Goal: Contribute content: Add original content to the website for others to see

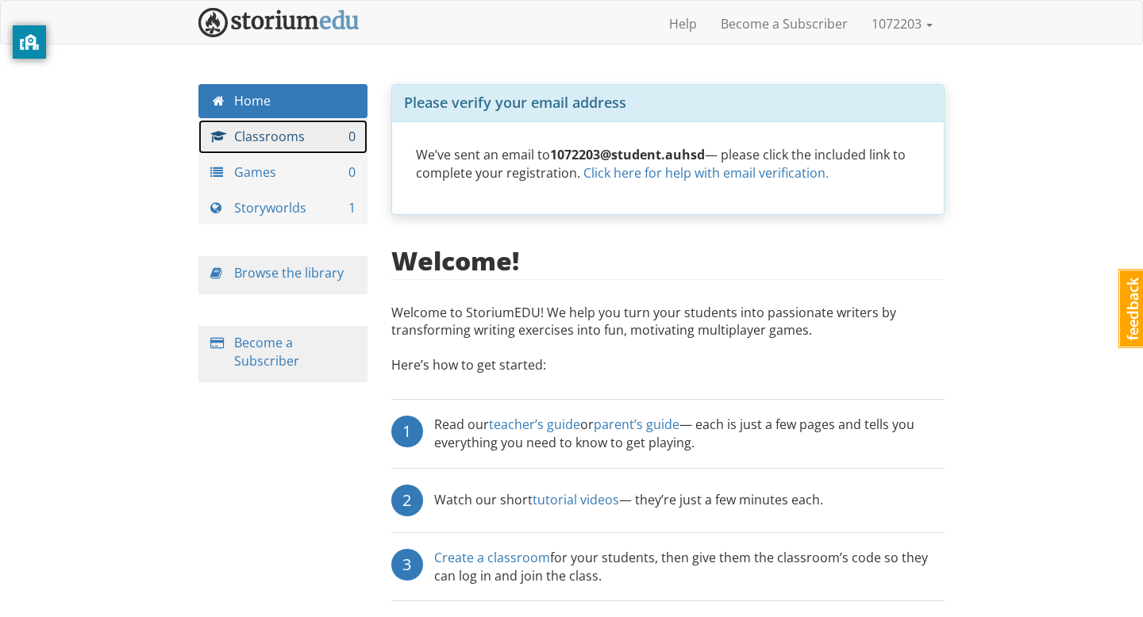
click at [321, 142] on link "Classrooms 0" at bounding box center [282, 137] width 169 height 34
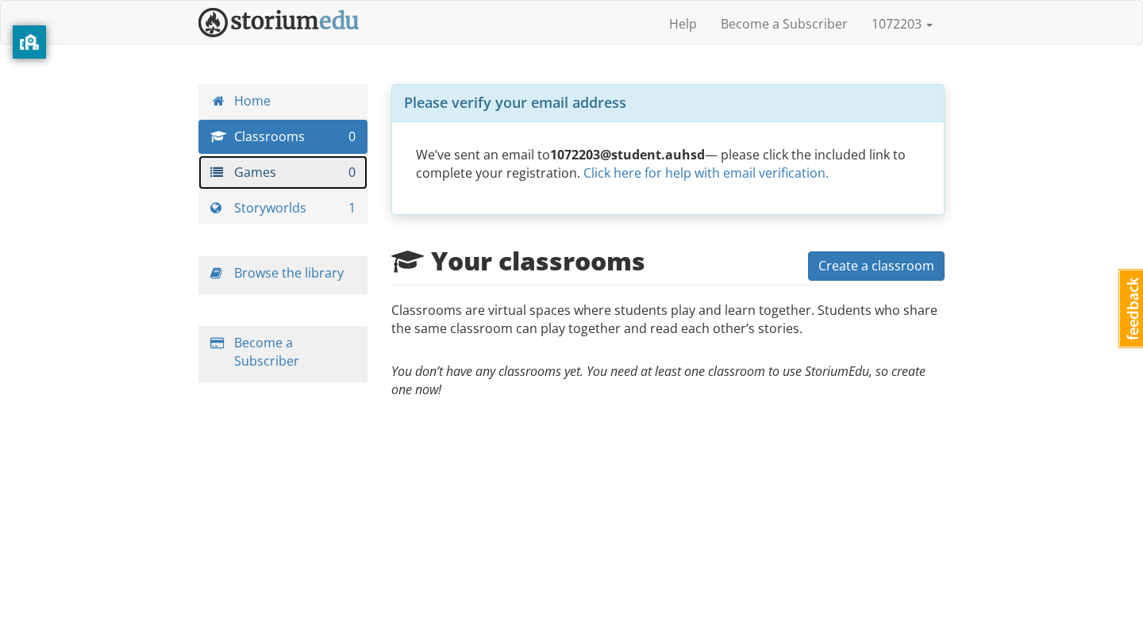
click at [303, 178] on link "Games 0" at bounding box center [282, 173] width 169 height 34
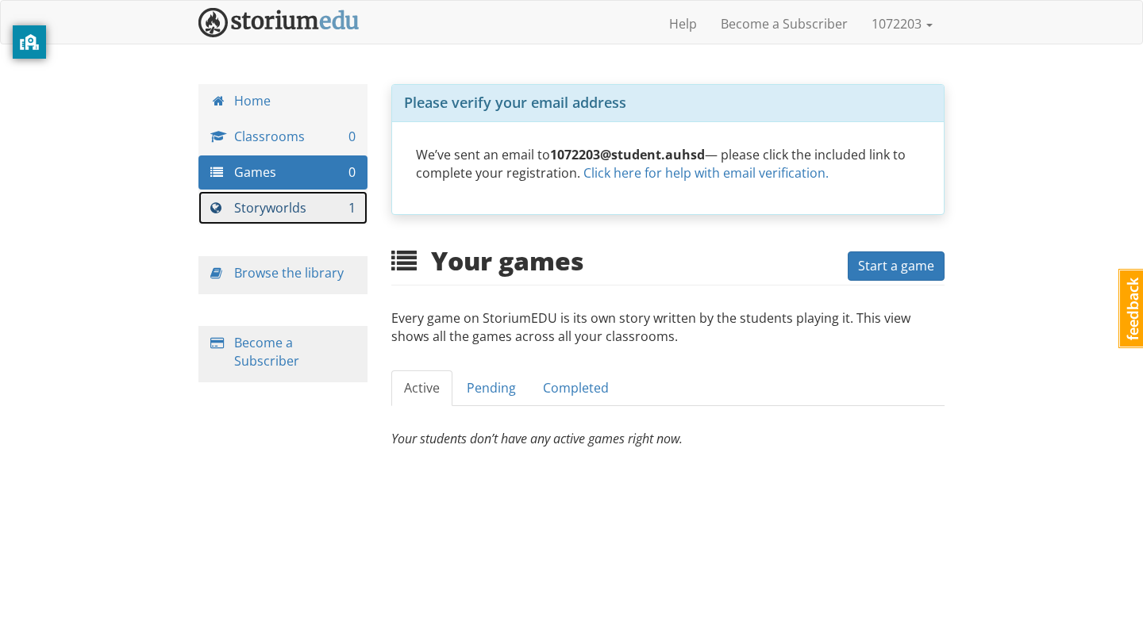
click at [301, 206] on link "Storyworlds 1" at bounding box center [282, 208] width 169 height 34
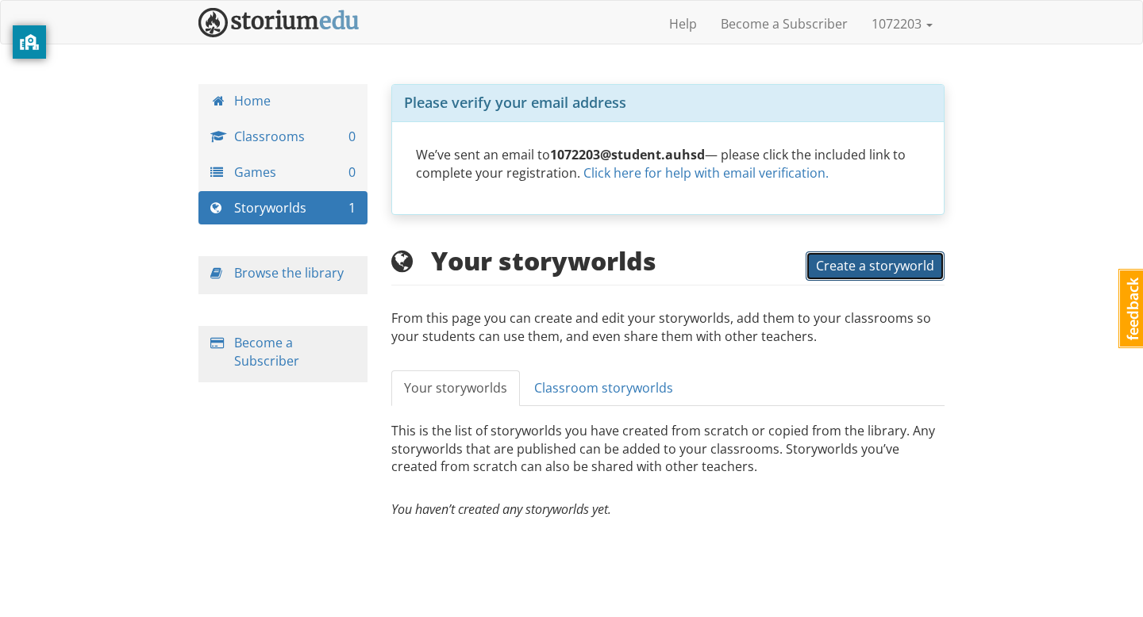
click at [865, 267] on span "Create a storyworld" at bounding box center [875, 265] width 118 height 17
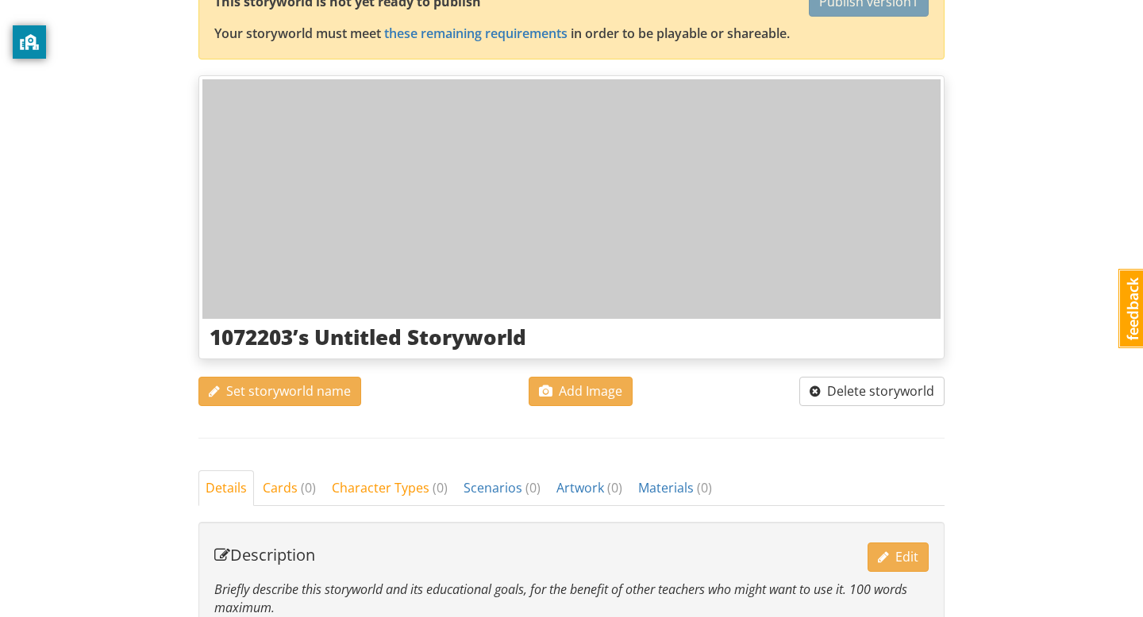
scroll to position [160, 0]
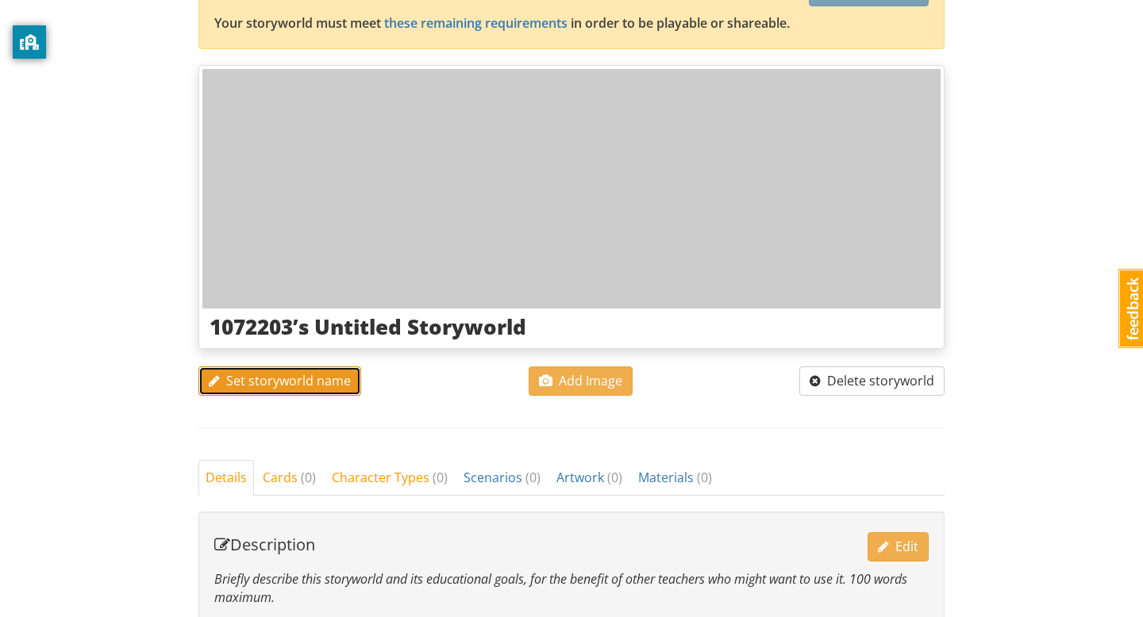
click at [314, 389] on span "Set storyworld name" at bounding box center [280, 380] width 142 height 17
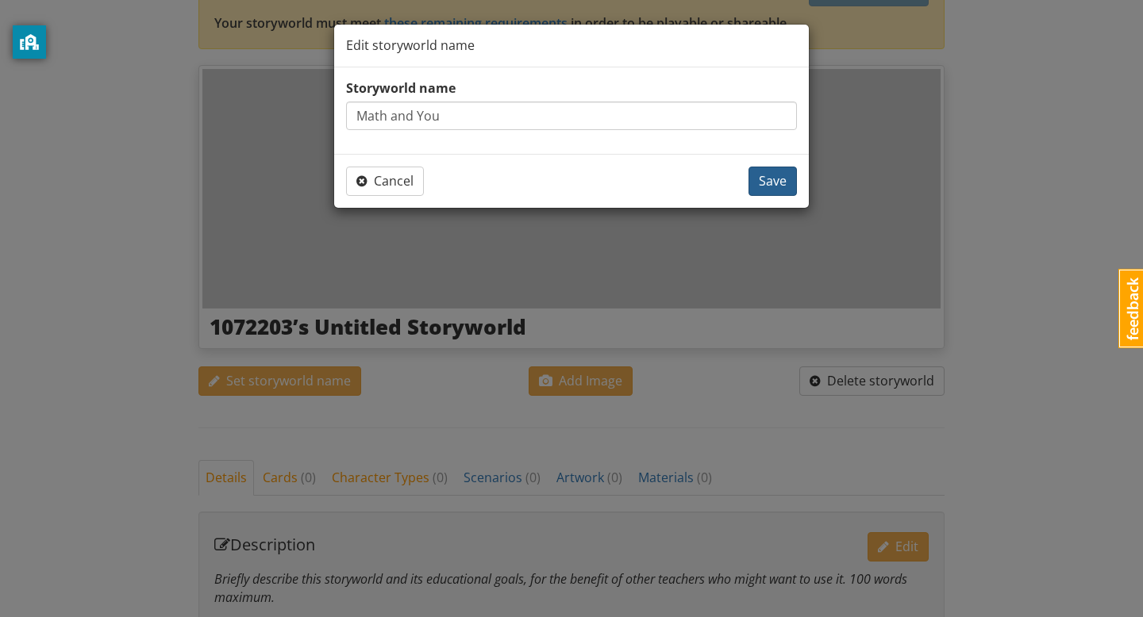
type input "Math and You"
click at [765, 174] on span "Save" at bounding box center [773, 180] width 28 height 17
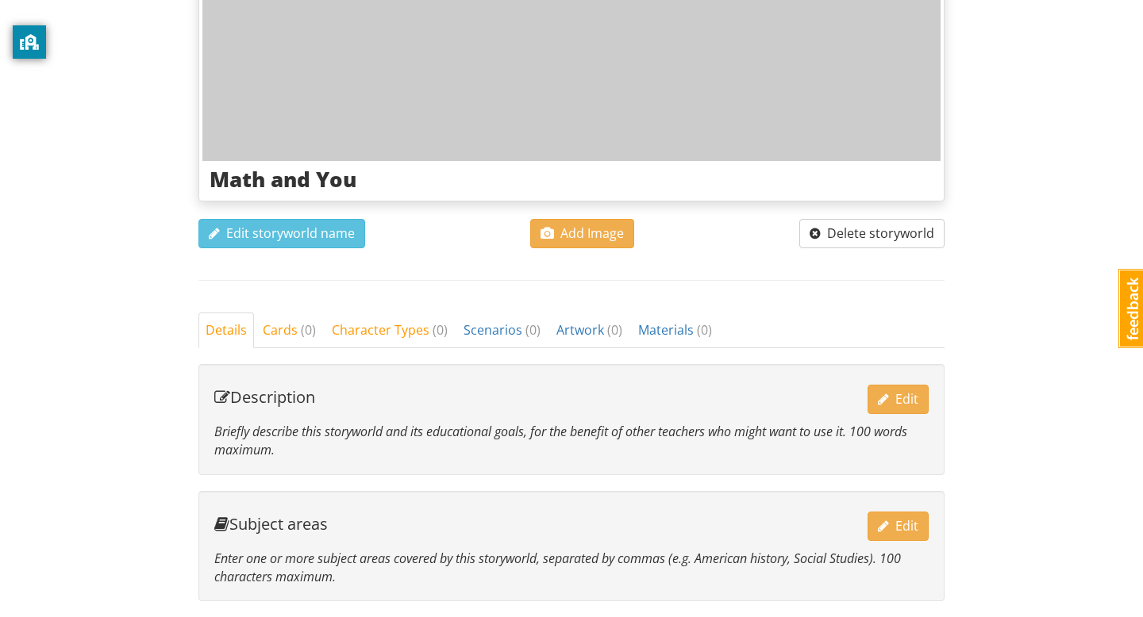
scroll to position [309, 0]
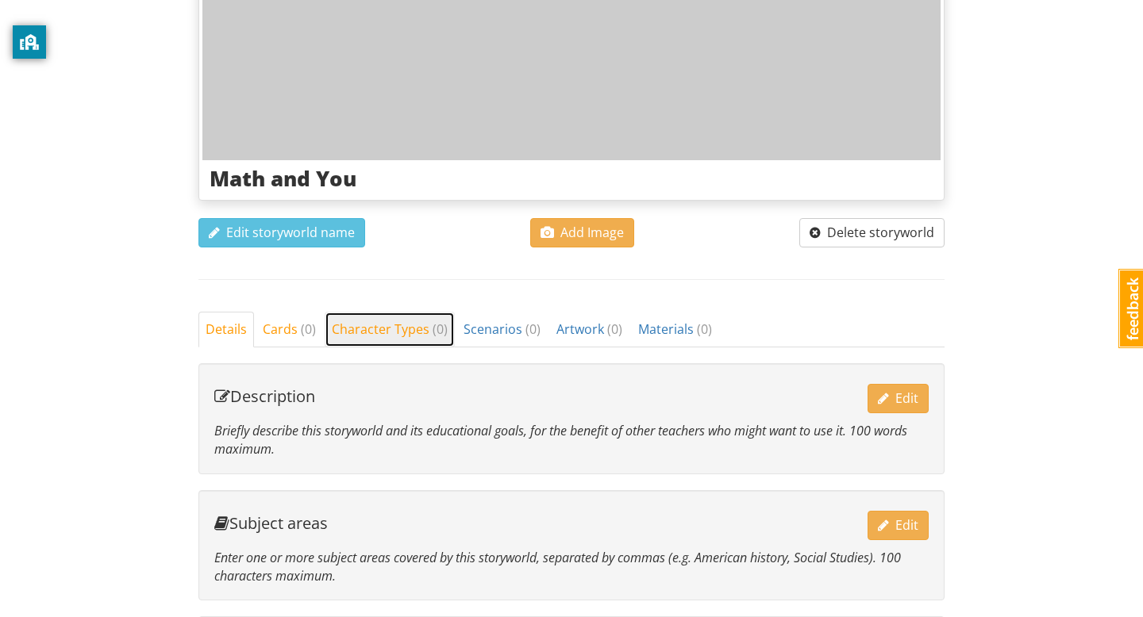
click at [365, 332] on span "Character Types ( 0 )" at bounding box center [390, 329] width 116 height 17
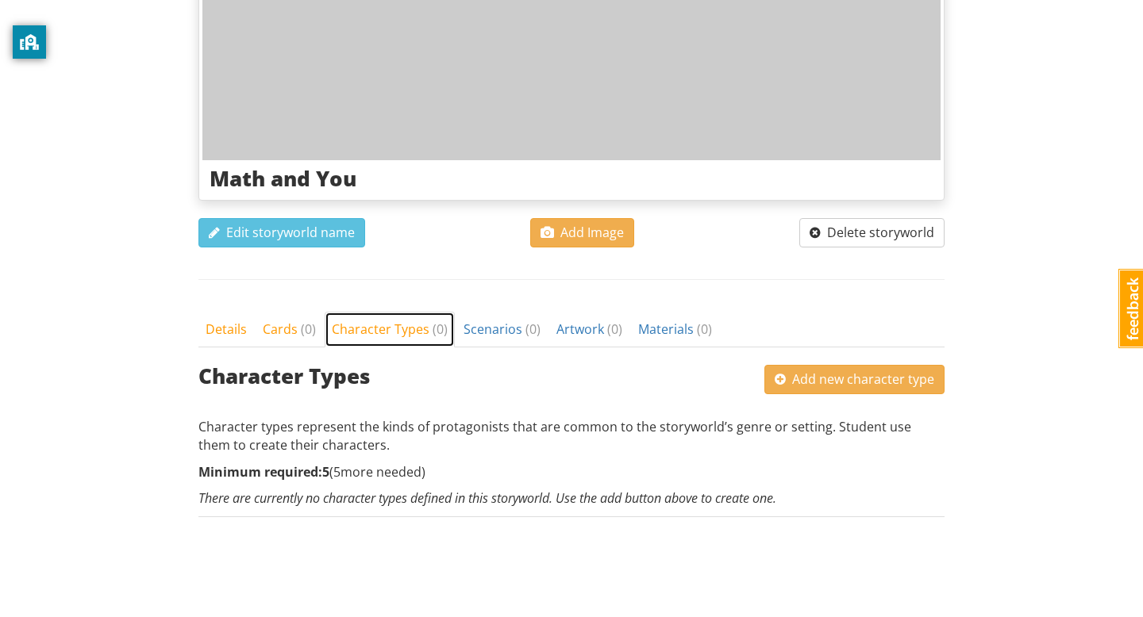
scroll to position [312, 0]
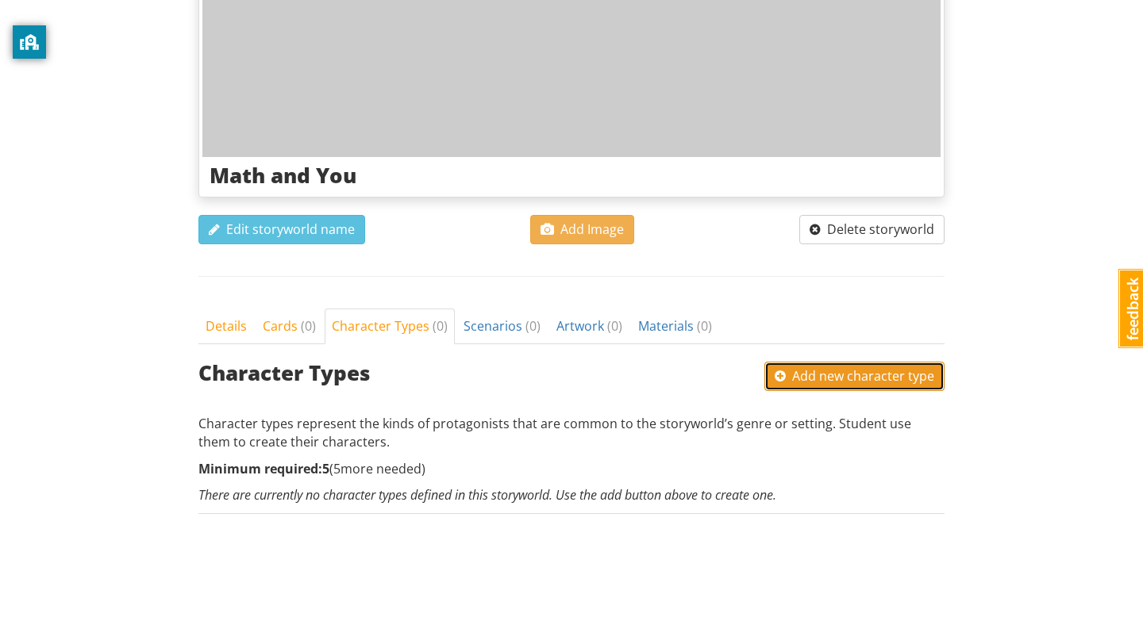
click at [857, 375] on span "Add new character type" at bounding box center [855, 375] width 160 height 17
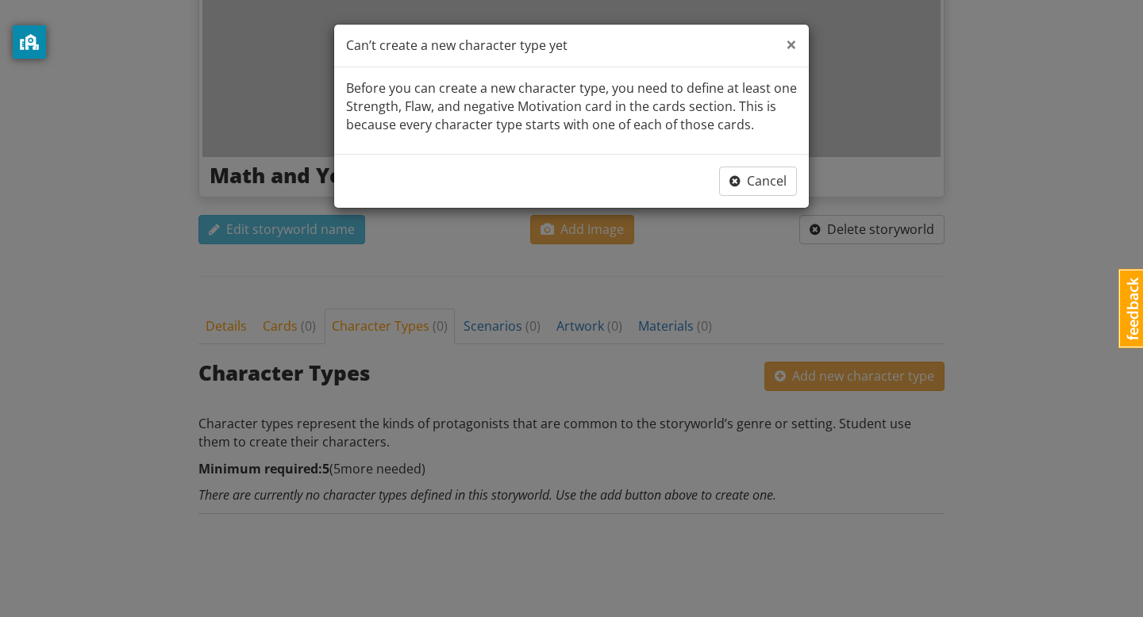
click at [788, 45] on span "×" at bounding box center [791, 44] width 11 height 26
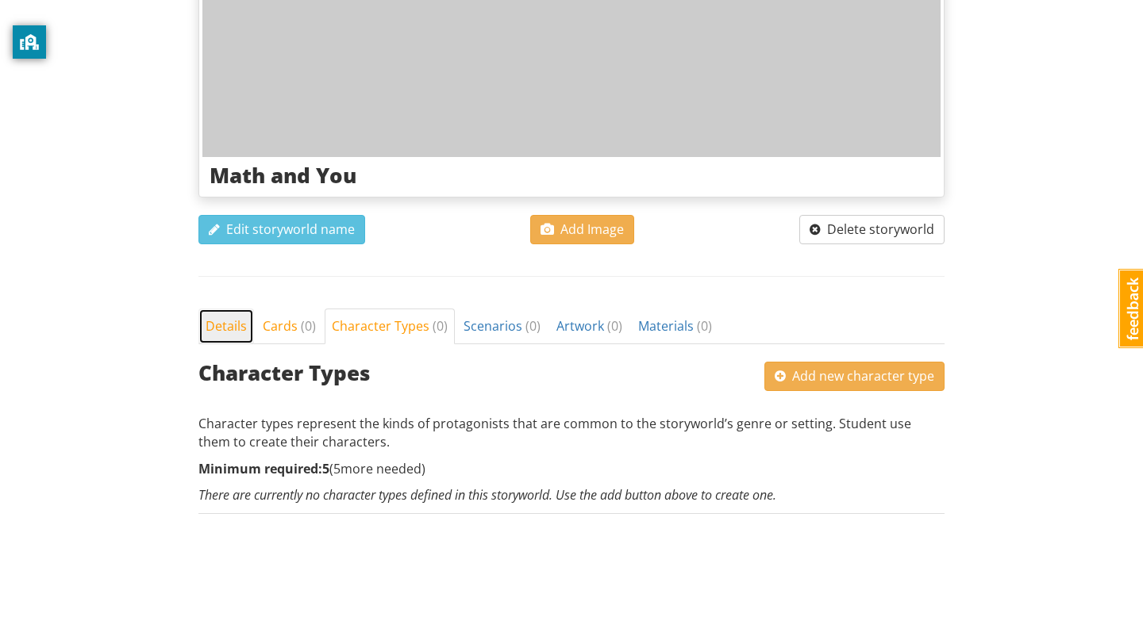
click at [230, 322] on span "Details" at bounding box center [226, 325] width 41 height 17
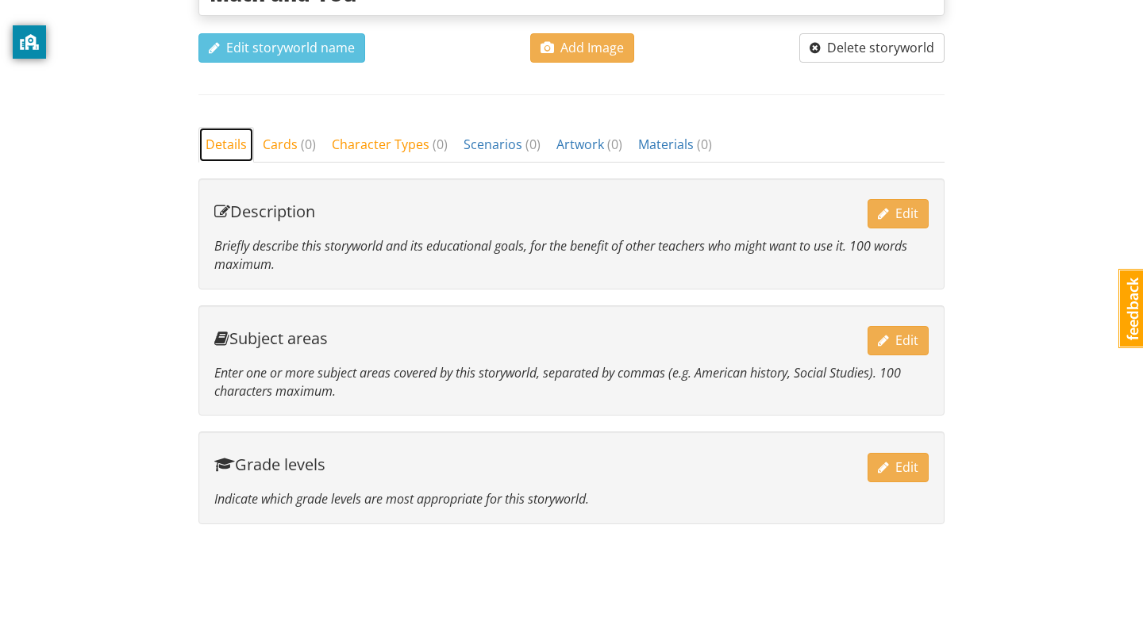
scroll to position [509, 0]
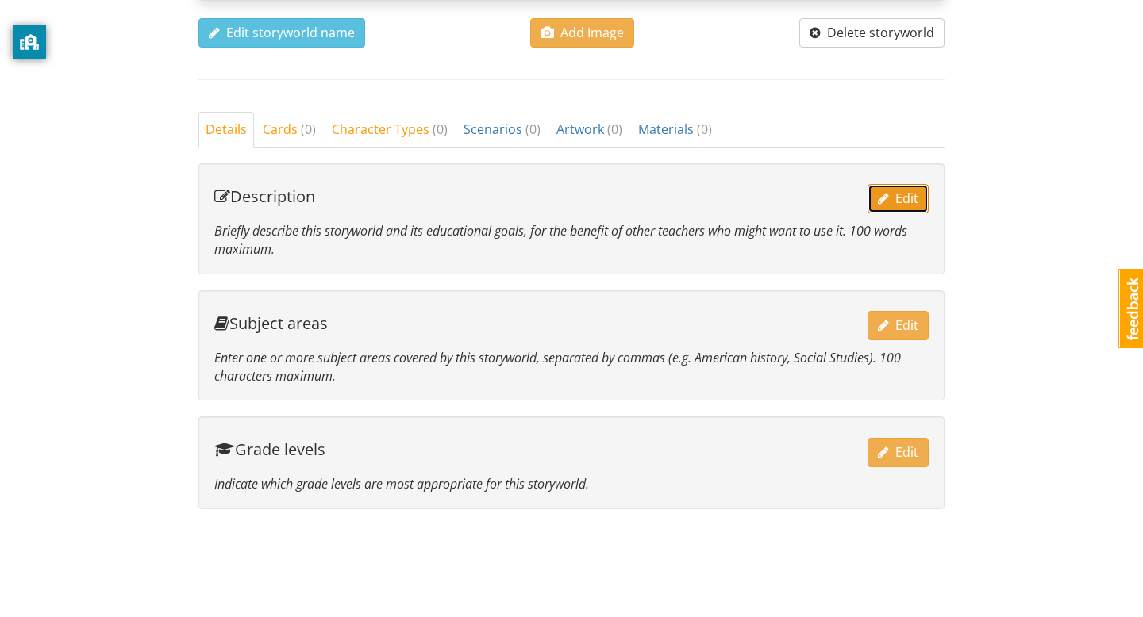
click at [887, 198] on span "button" at bounding box center [883, 198] width 11 height 13
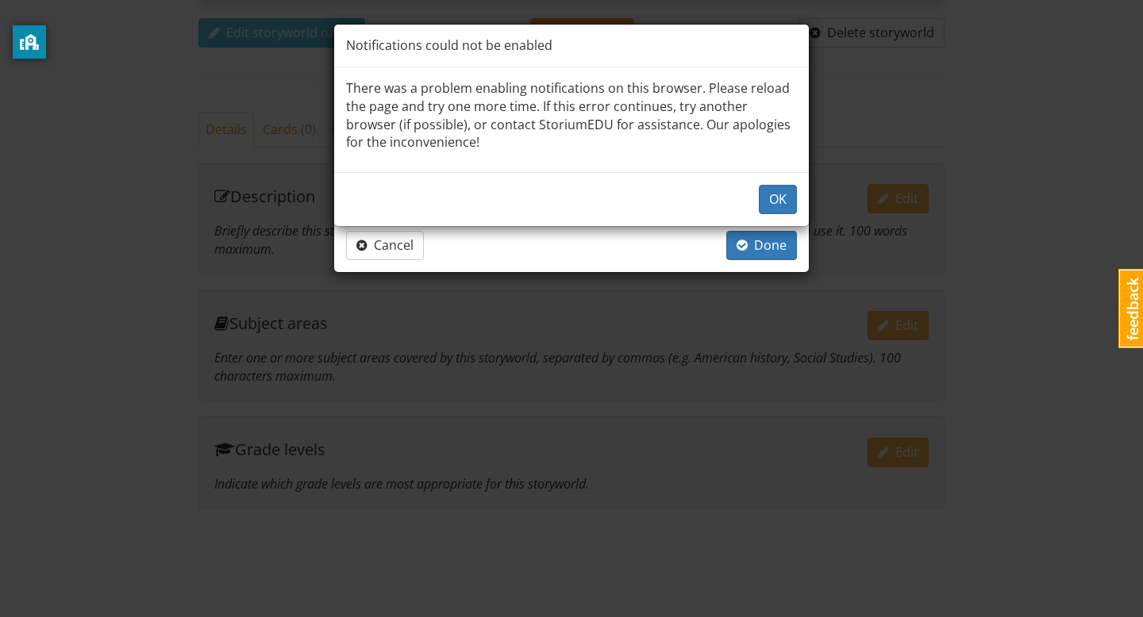
click at [393, 131] on p "There was a problem enabling notifications on this browser. Please reload the p…" at bounding box center [571, 115] width 451 height 72
click at [780, 202] on button "OK" at bounding box center [778, 199] width 38 height 29
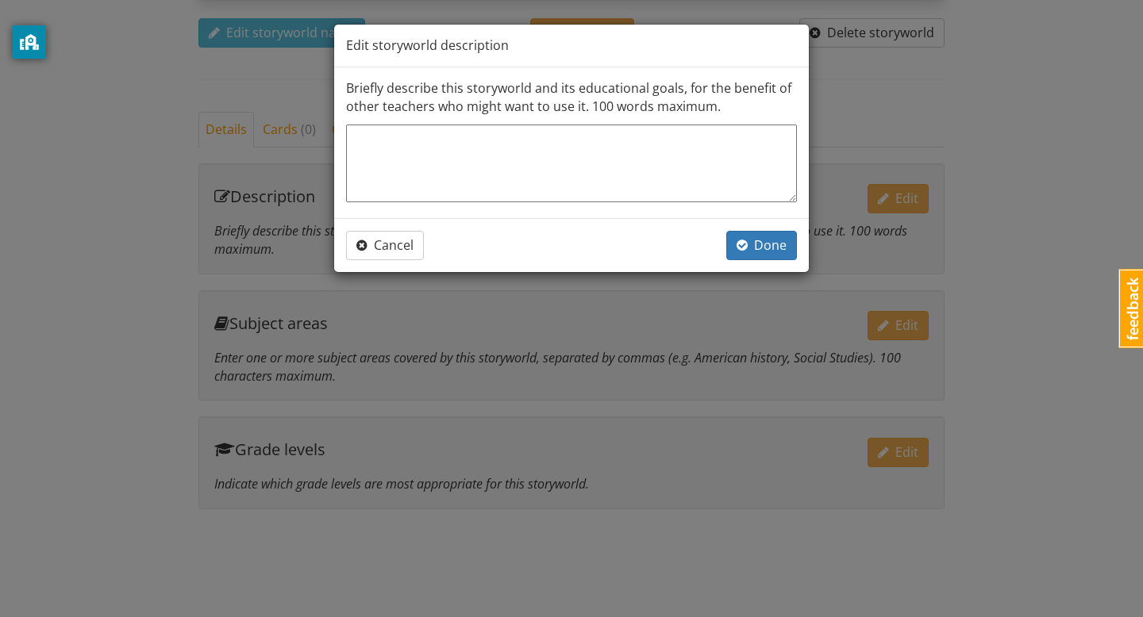
click at [641, 129] on textarea at bounding box center [571, 164] width 451 height 78
type textarea "T"
type textarea "x"
type textarea "Th"
type textarea "x"
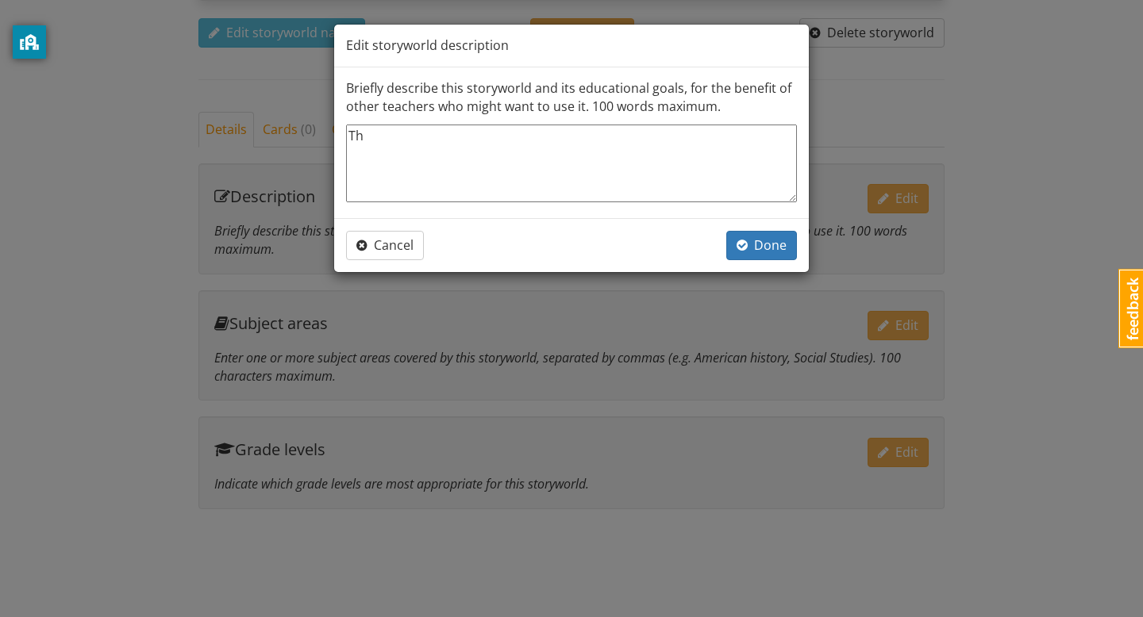
type textarea "Thi"
type textarea "x"
type textarea "This"
type textarea "x"
type textarea "This"
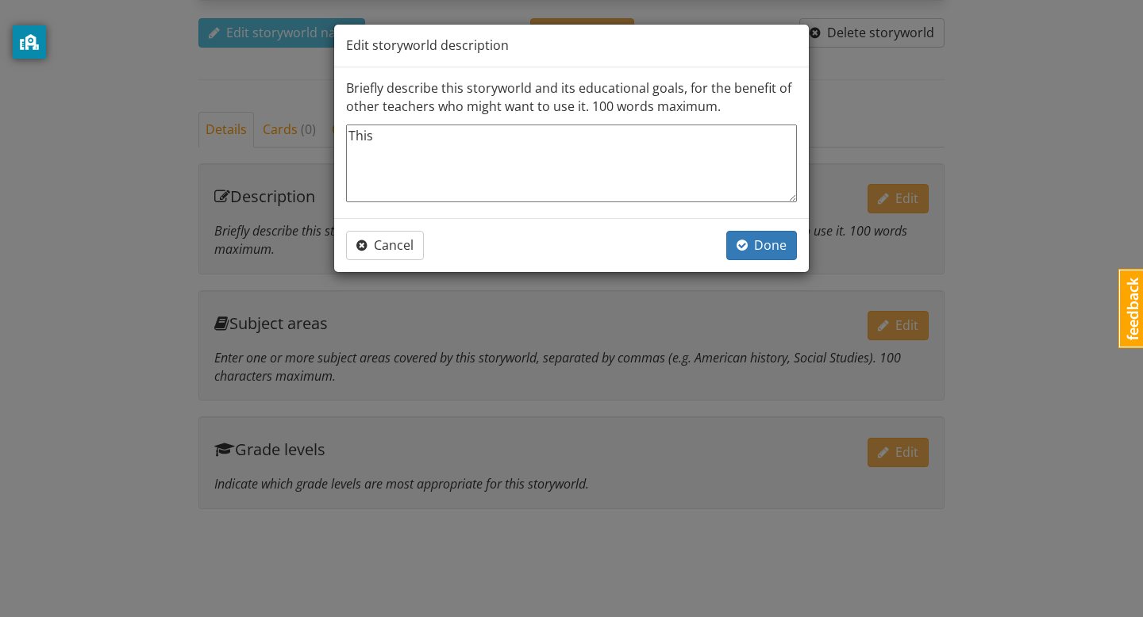
type textarea "x"
type textarea "This i"
type textarea "x"
type textarea "This is"
type textarea "x"
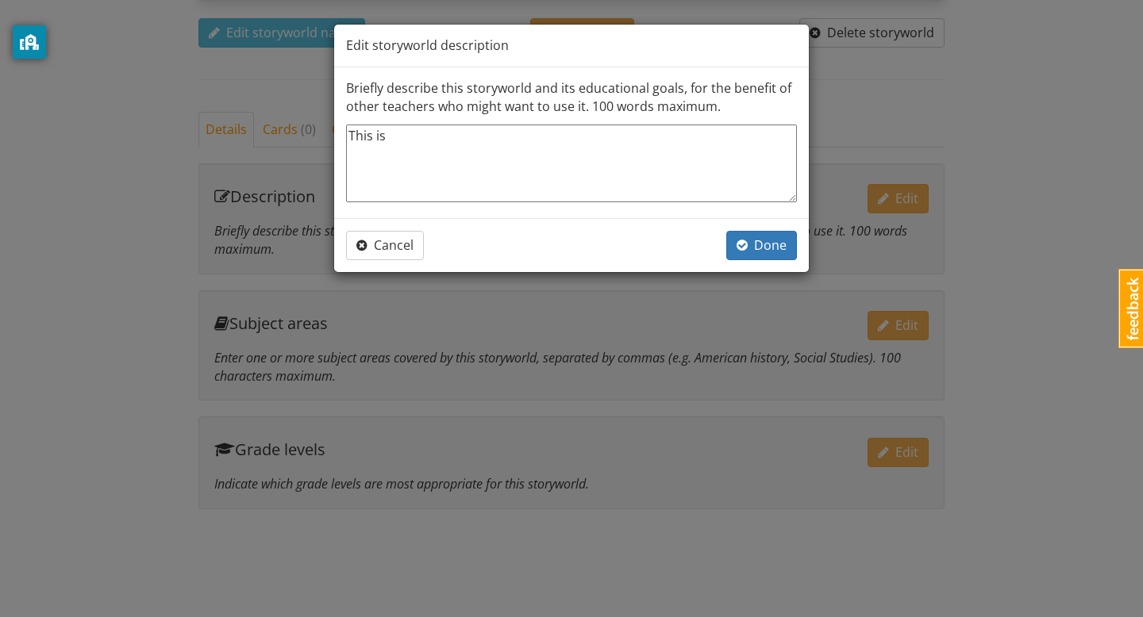
type textarea "This is"
type textarea "x"
type textarea "This is a"
type textarea "x"
type textarea "This is a"
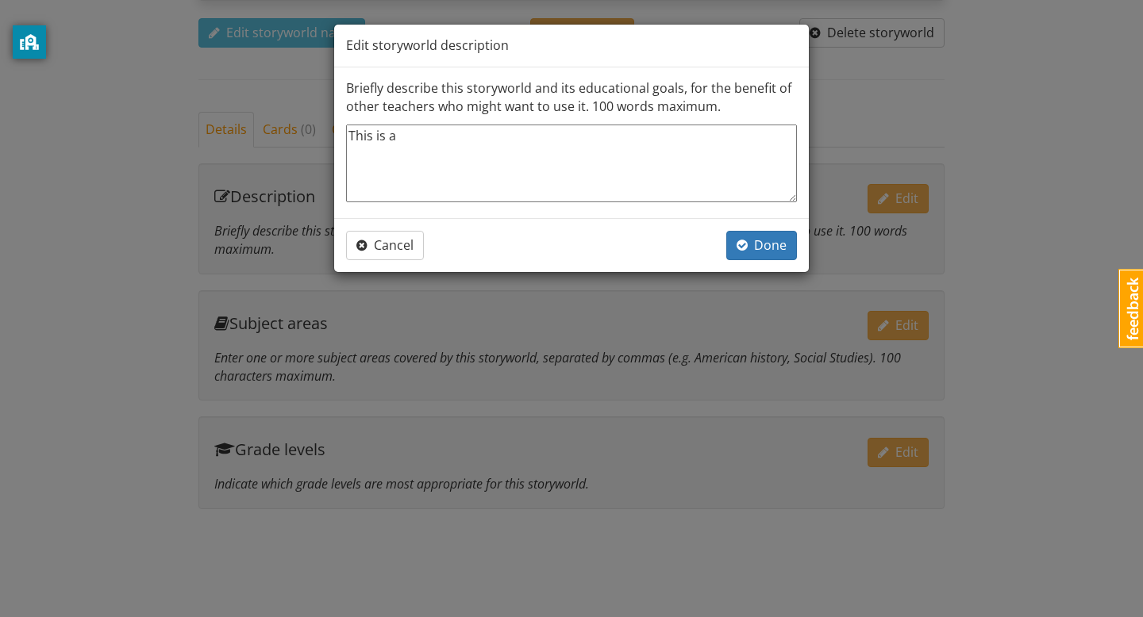
type textarea "x"
type textarea "This is a s"
type textarea "x"
type textarea "This is a st"
type textarea "x"
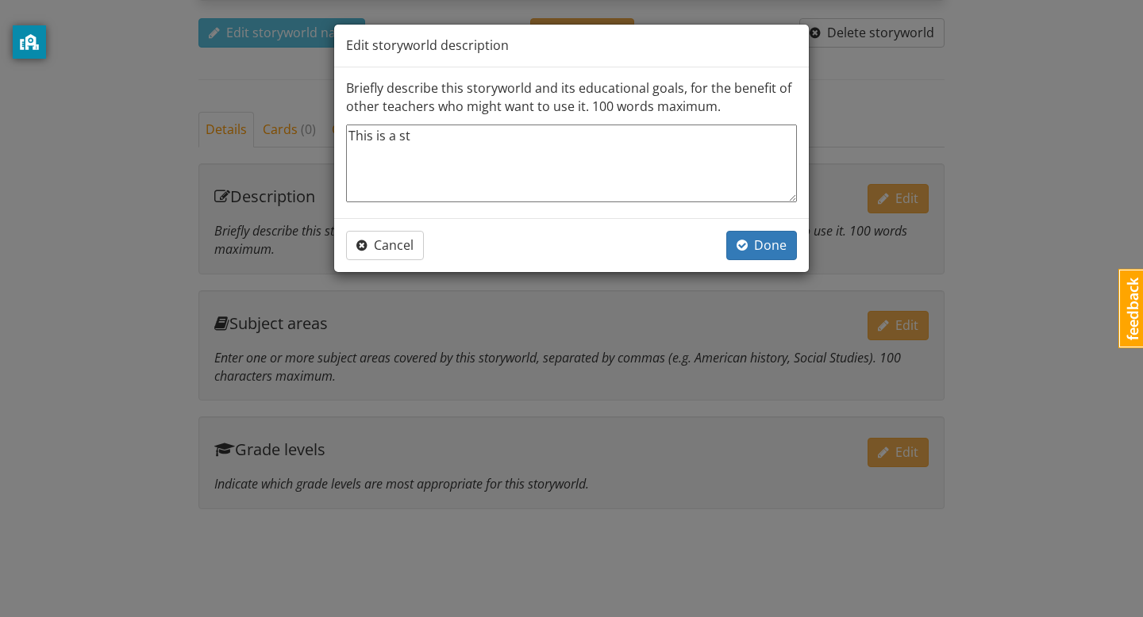
type textarea "This is a sto"
type textarea "x"
type textarea "This is a stor"
type textarea "x"
type textarea "This is a story"
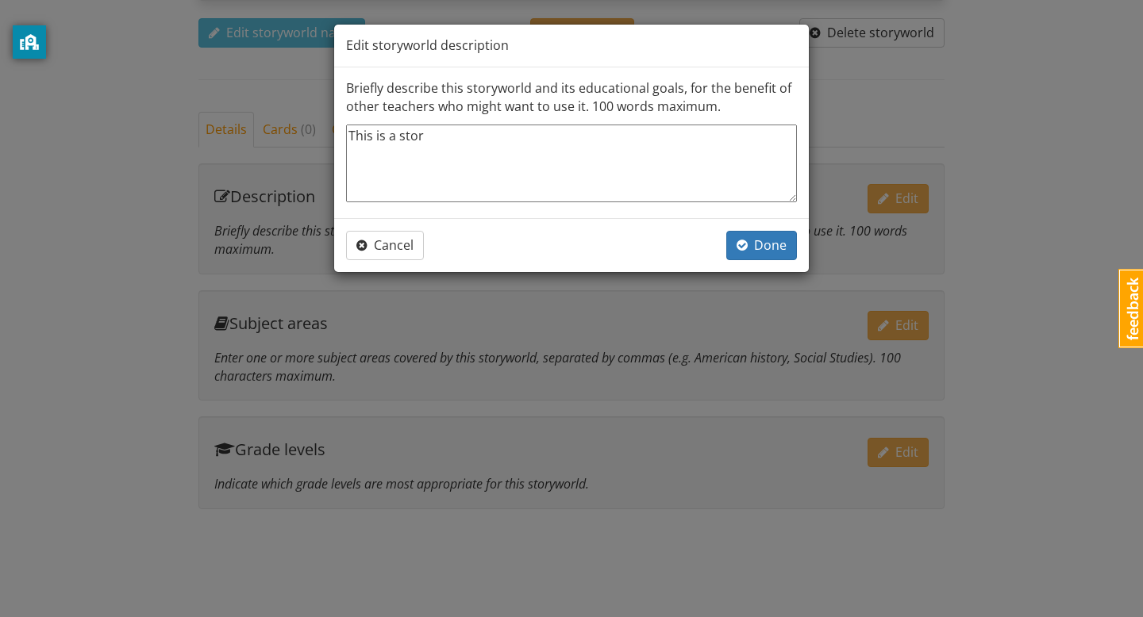
type textarea "x"
type textarea "This is a story"
type textarea "x"
type textarea "This is a story o"
type textarea "x"
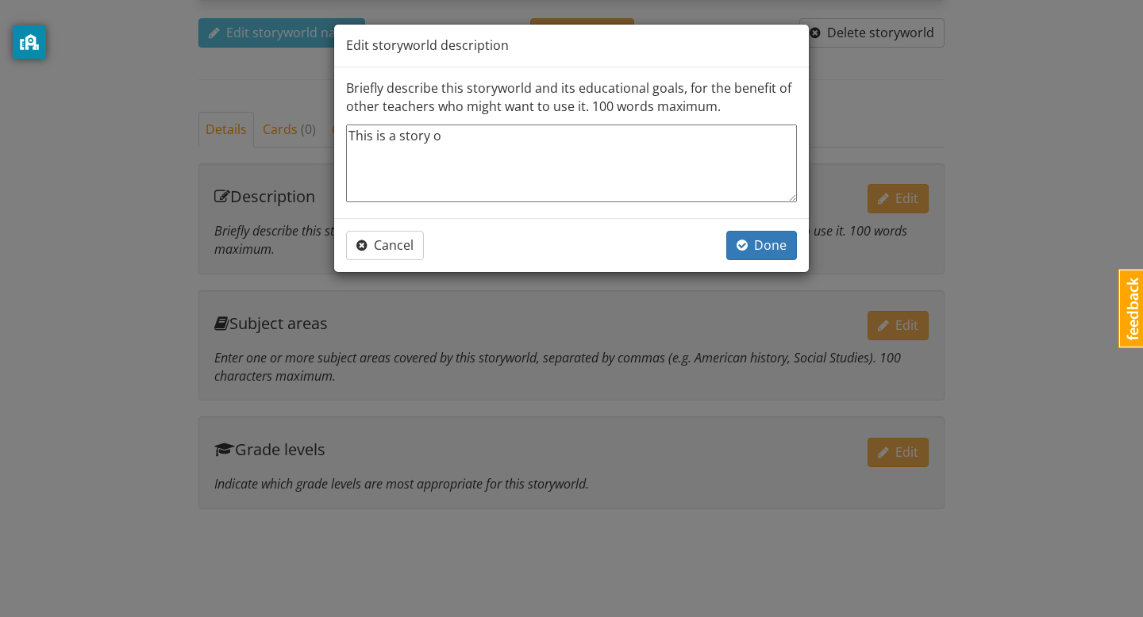
type textarea "This is a story of"
type textarea "x"
type textarea "This is a story of"
type textarea "x"
type textarea "This is a story of m"
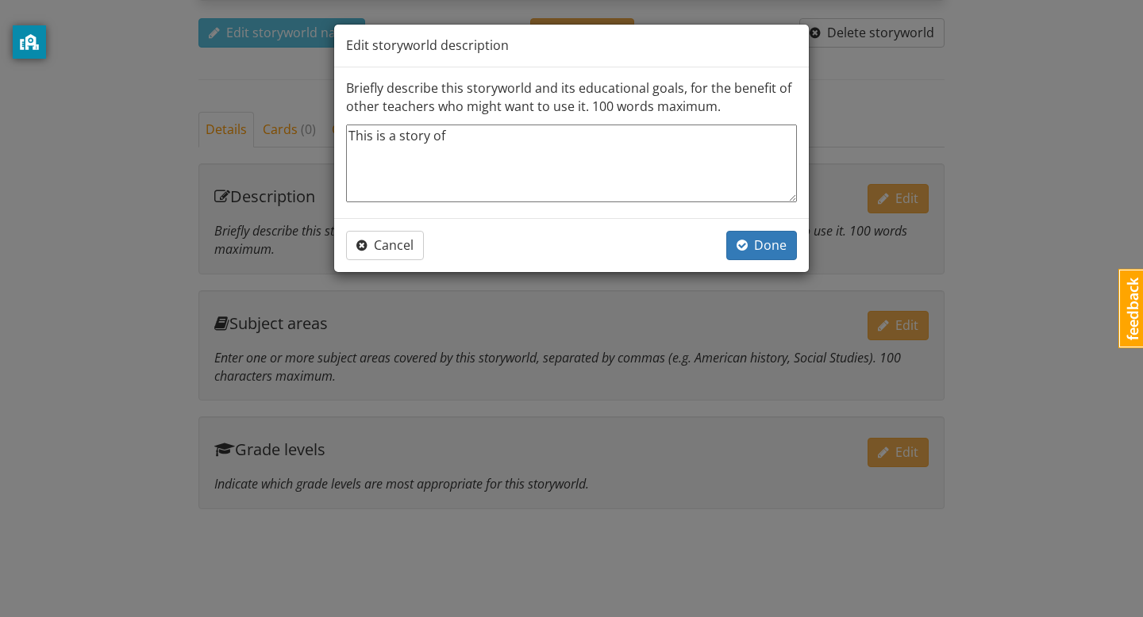
type textarea "x"
type textarea "This is a story of"
type textarea "x"
type textarea "This is a story of h"
type textarea "x"
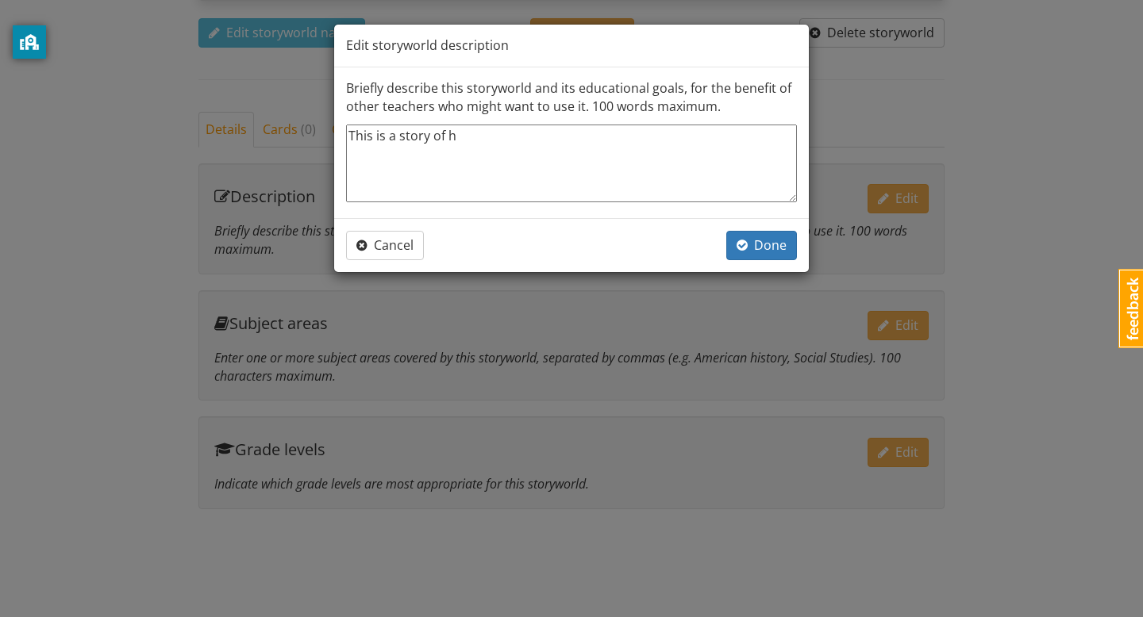
type textarea "This is a story of ho"
type textarea "x"
type textarea "This is a story of how"
type textarea "x"
type textarea "This is a story of how"
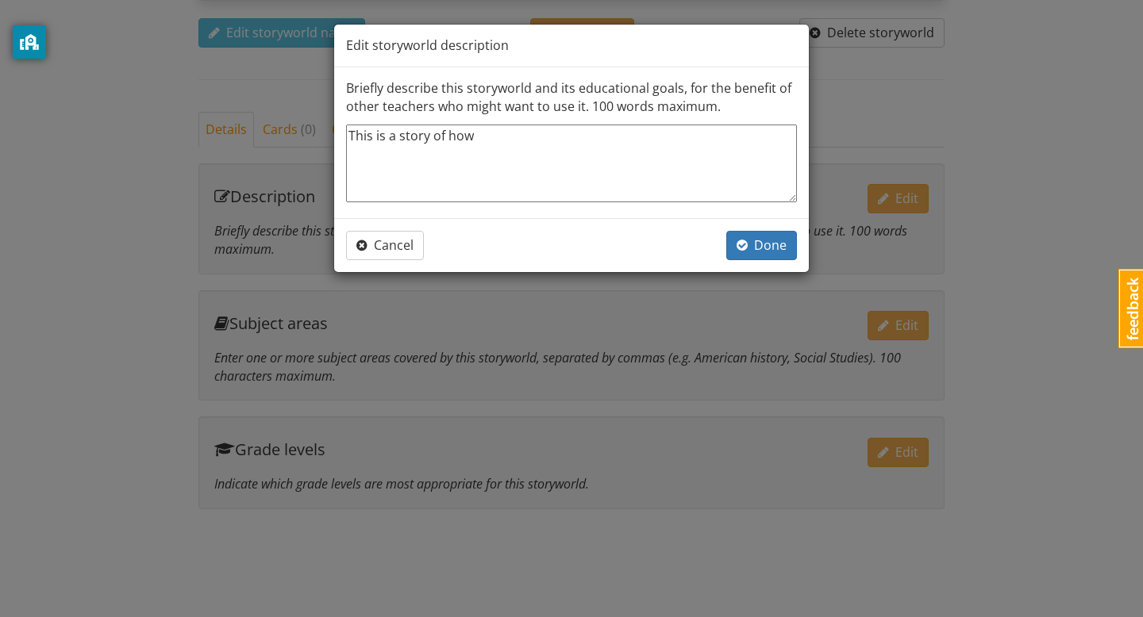
type textarea "x"
type textarea "This is a story of how t"
type textarea "x"
type textarea "This is a story of how th"
type textarea "x"
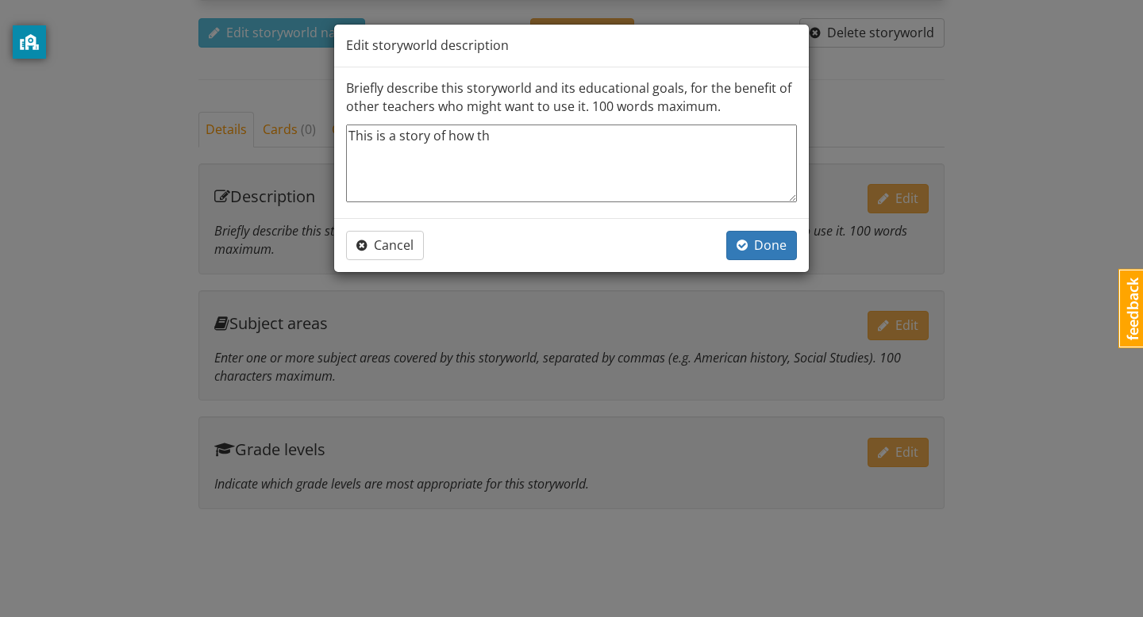
type textarea "This is a story of how thi"
type textarea "x"
type textarea "This is a story of how this"
type textarea "x"
type textarea "This is a story of how this"
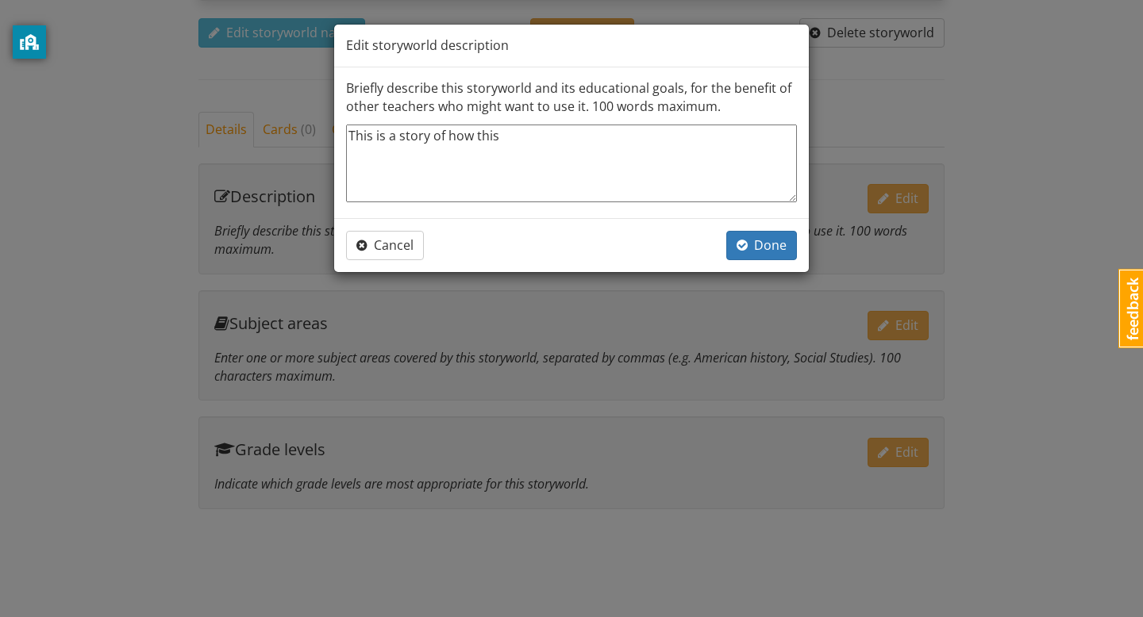
type textarea "x"
type textarea "This is a story of how this g"
type textarea "x"
type textarea "This is a story of how this gi"
type textarea "x"
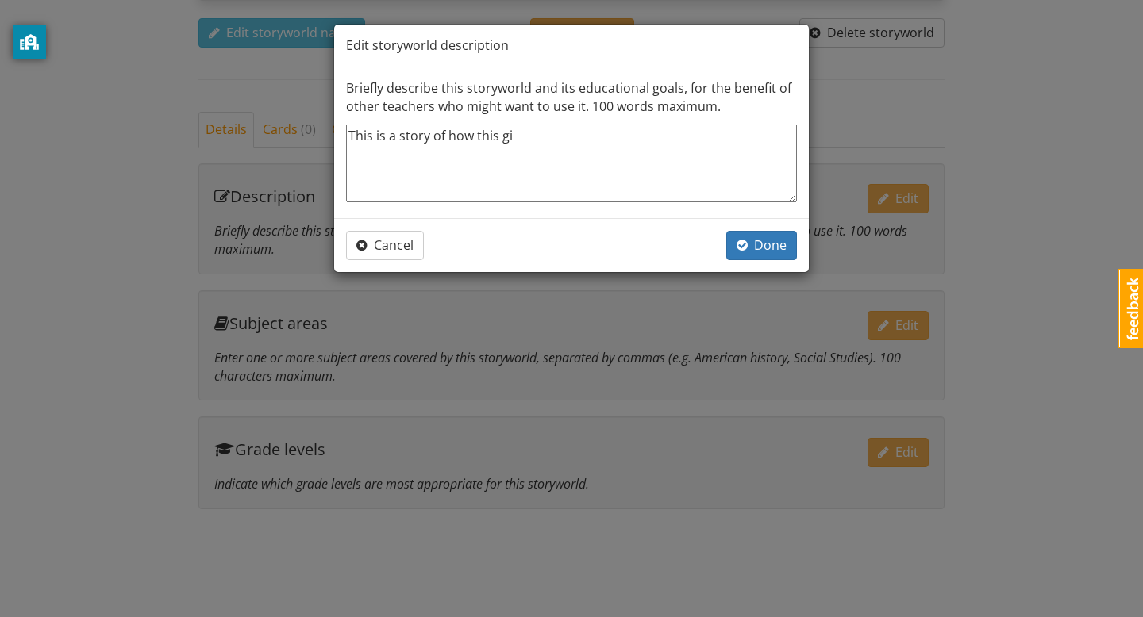
type textarea "This is a story of how this gir"
type textarea "x"
type textarea "This is a story of how this girl"
type textarea "x"
type textarea "This is a story of how this girl"
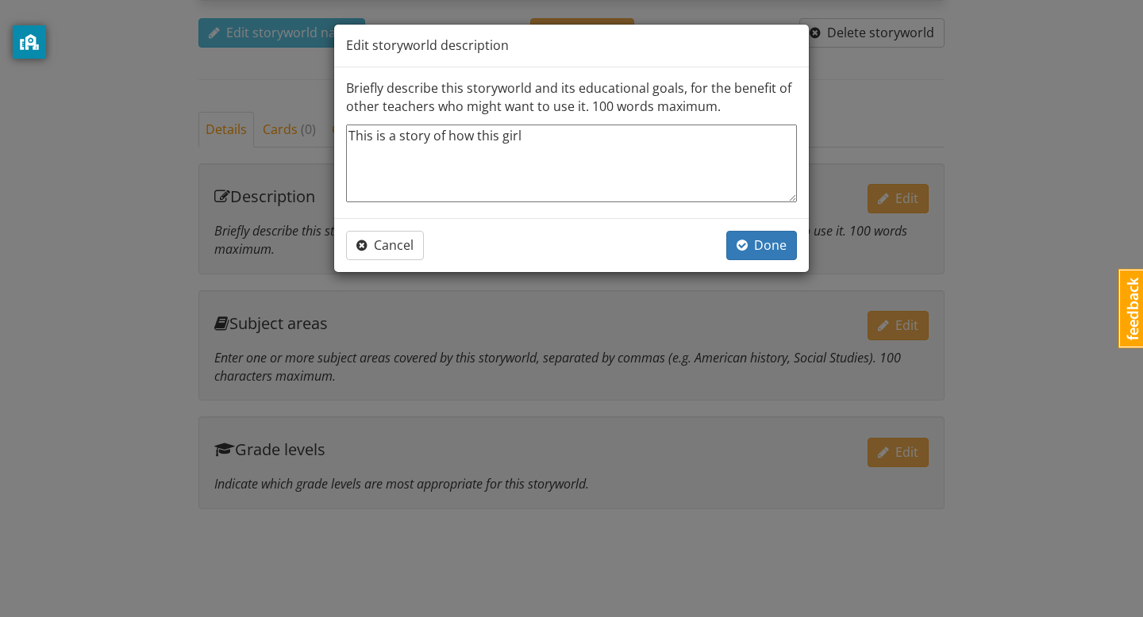
type textarea "x"
type textarea "This is a story of how this girl m"
type textarea "x"
type textarea "This is a story of how this girl me"
type textarea "x"
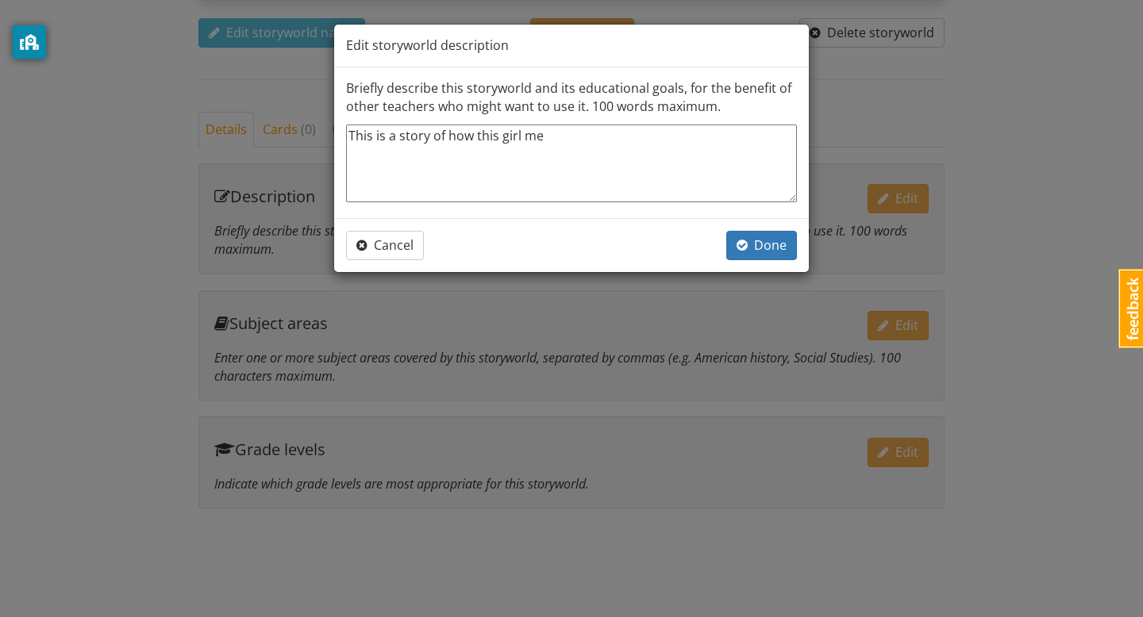
type textarea "This is a story of how this girl met"
type textarea "x"
type textarea "This is a story of how this girl met"
type textarea "x"
type textarea "This is a story of how this girl met t"
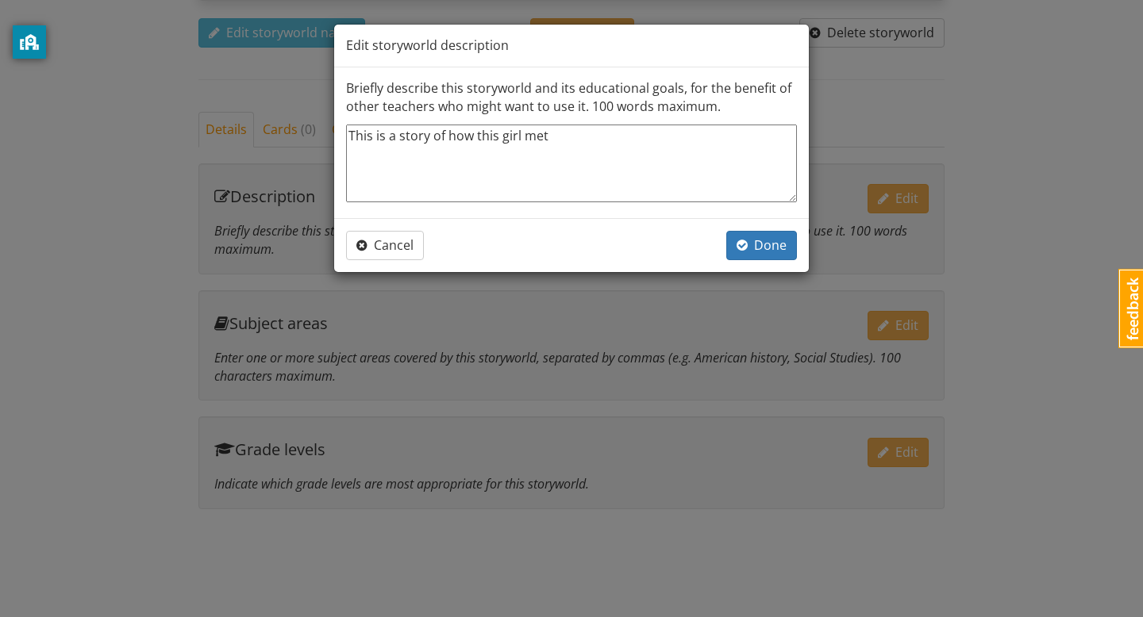
type textarea "x"
type textarea "This is a story of how this girl met [PERSON_NAME]"
type textarea "x"
type textarea "This is a story of how this girl met thi"
type textarea "x"
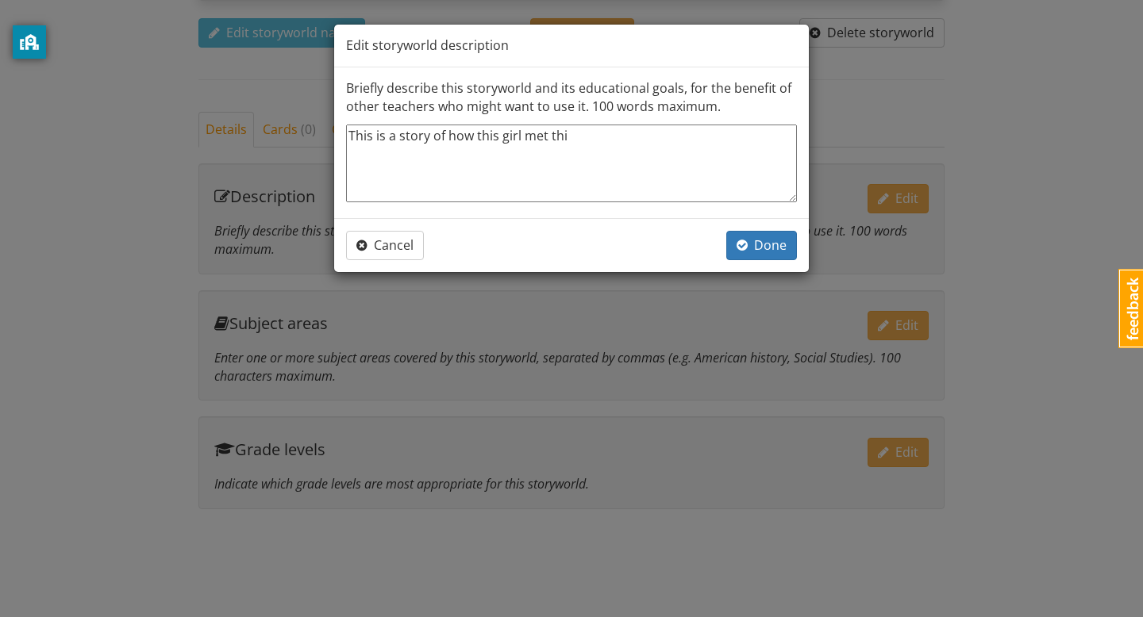
type textarea "This is a story of how this girl met this"
type textarea "x"
type textarea "This is a story of how this girl met this"
type textarea "x"
type textarea "This is a story of how this girl met this b"
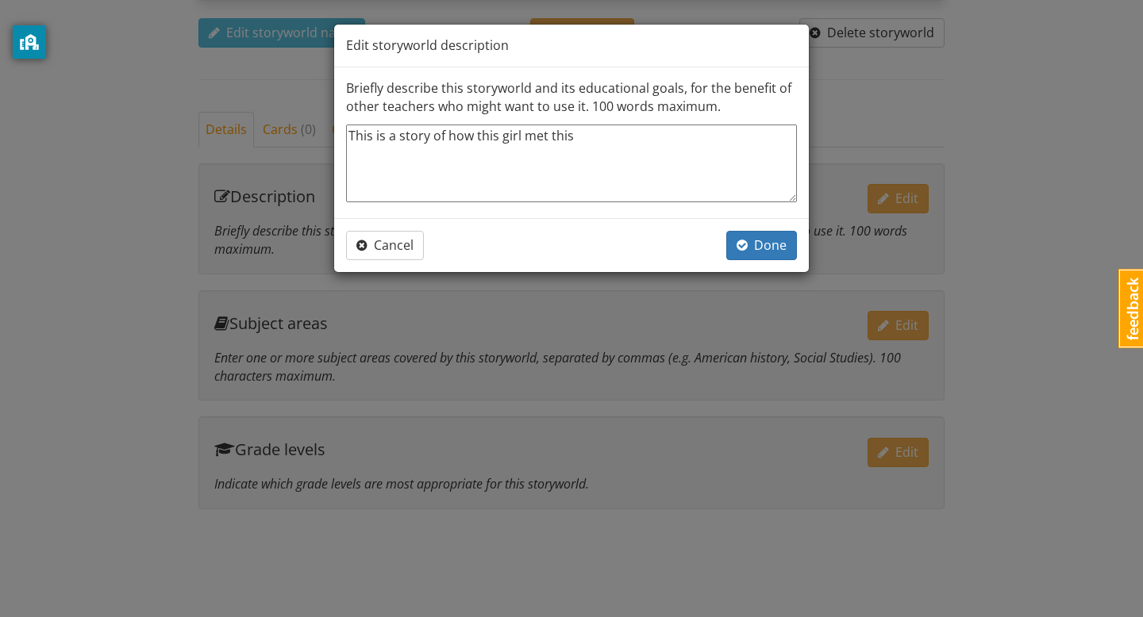
type textarea "x"
type textarea "This is a story of how this girl met this [PERSON_NAME]"
type textarea "x"
type textarea "This is a story of how this girl met this boy"
type textarea "x"
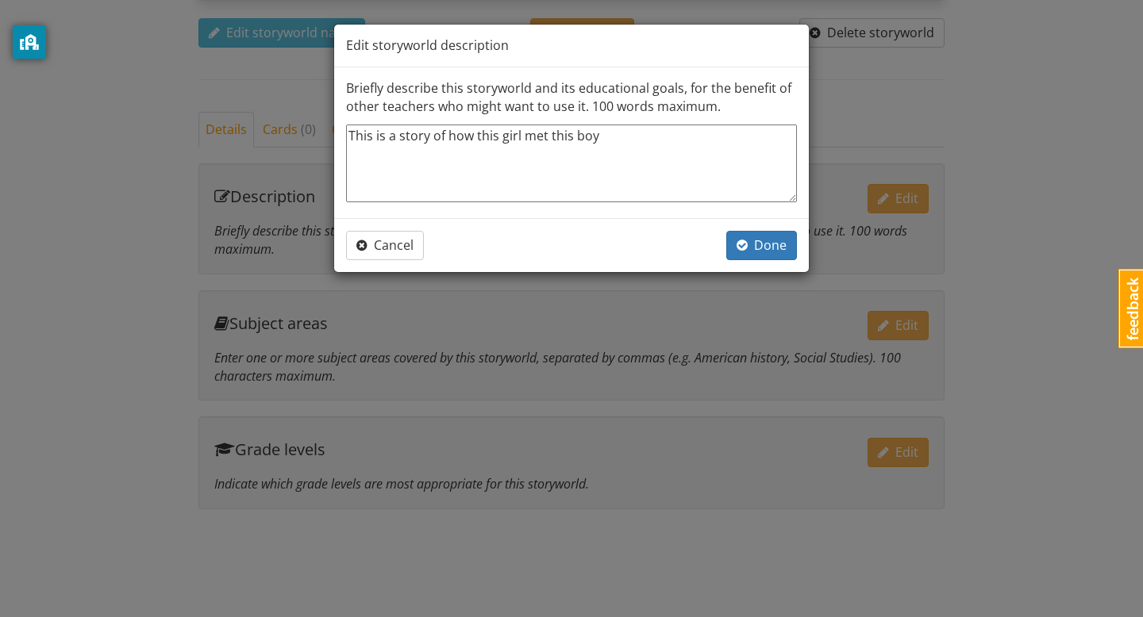
type textarea "This is a story of how this girl met this boy"
type textarea "x"
type textarea "This is a story of how this girl met this boy i"
type textarea "x"
type textarea "This is a story of how this girl met this boy in"
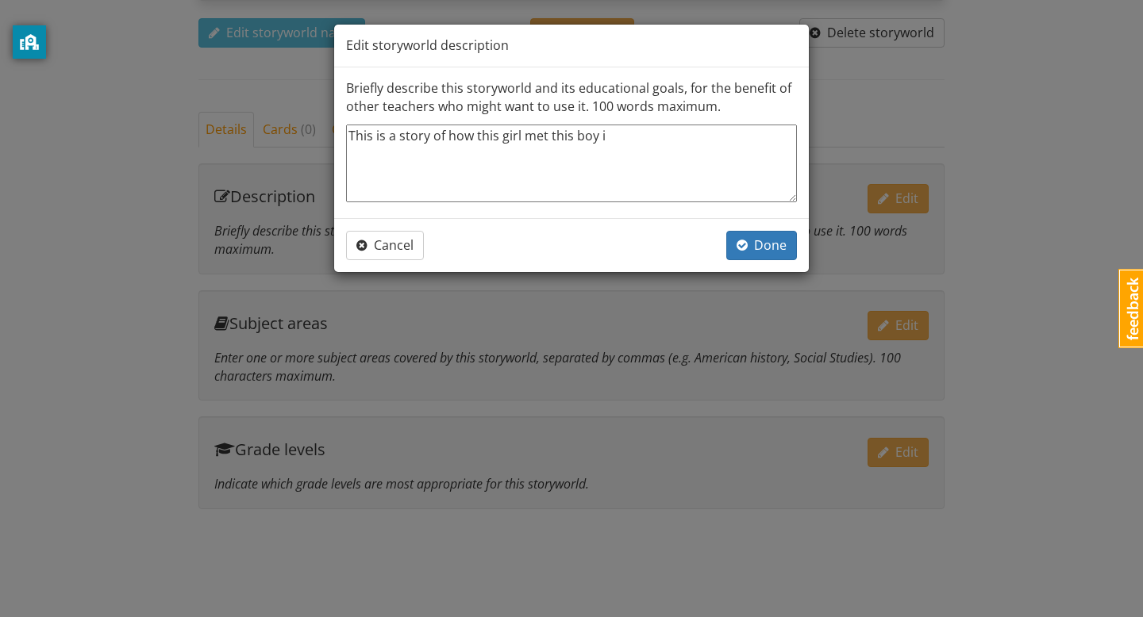
type textarea "x"
type textarea "This is a story of how this girl met this boy in"
type textarea "x"
type textarea "This is a story of how this girl met this boy in h"
type textarea "x"
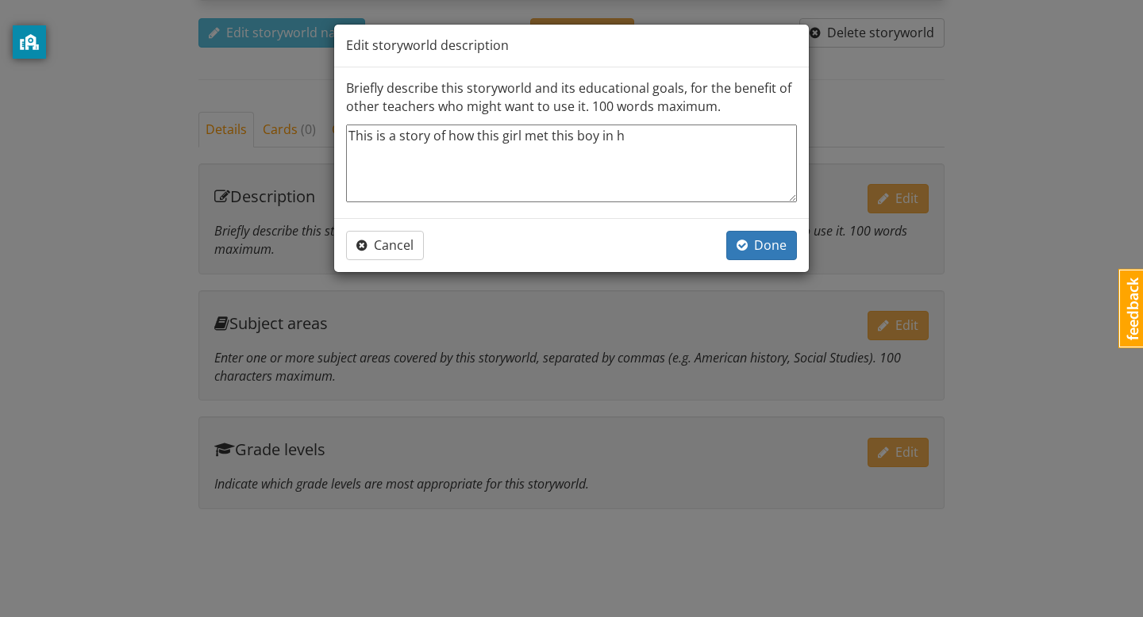
type textarea "This is a story of how this girl met this boy in he"
type textarea "x"
type textarea "This is a story of how this girl met this boy in her"
type textarea "x"
type textarea "This is a story of how this girl met this boy in her"
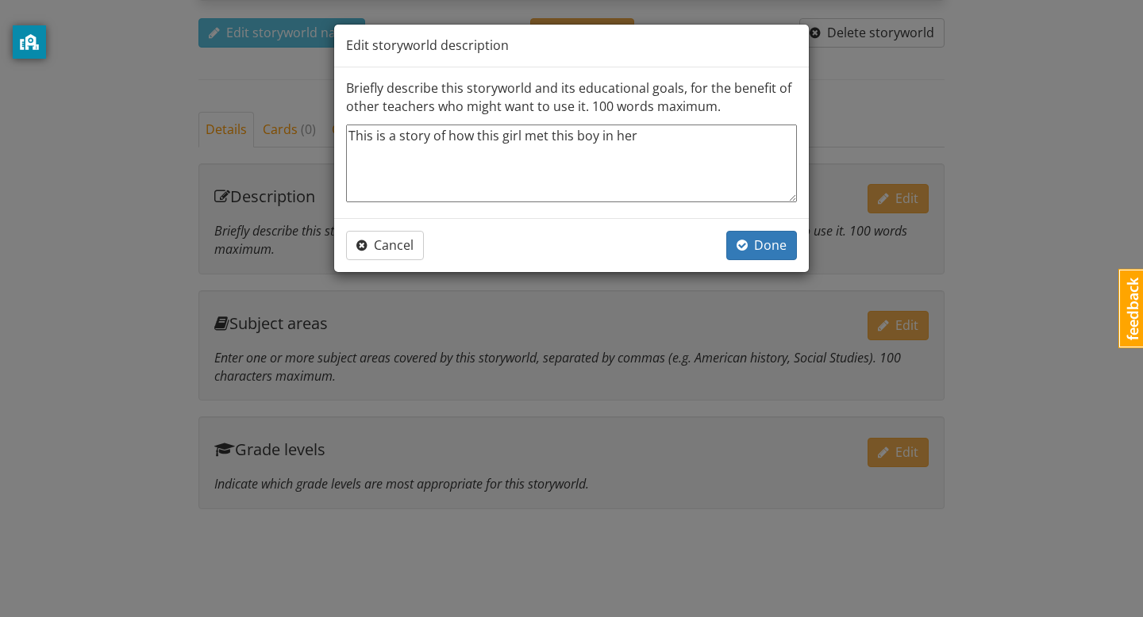
type textarea "x"
type textarea "This is a story of how this girl met this boy in her m"
type textarea "x"
type textarea "This is a story of how this girl met this boy in her ma"
type textarea "x"
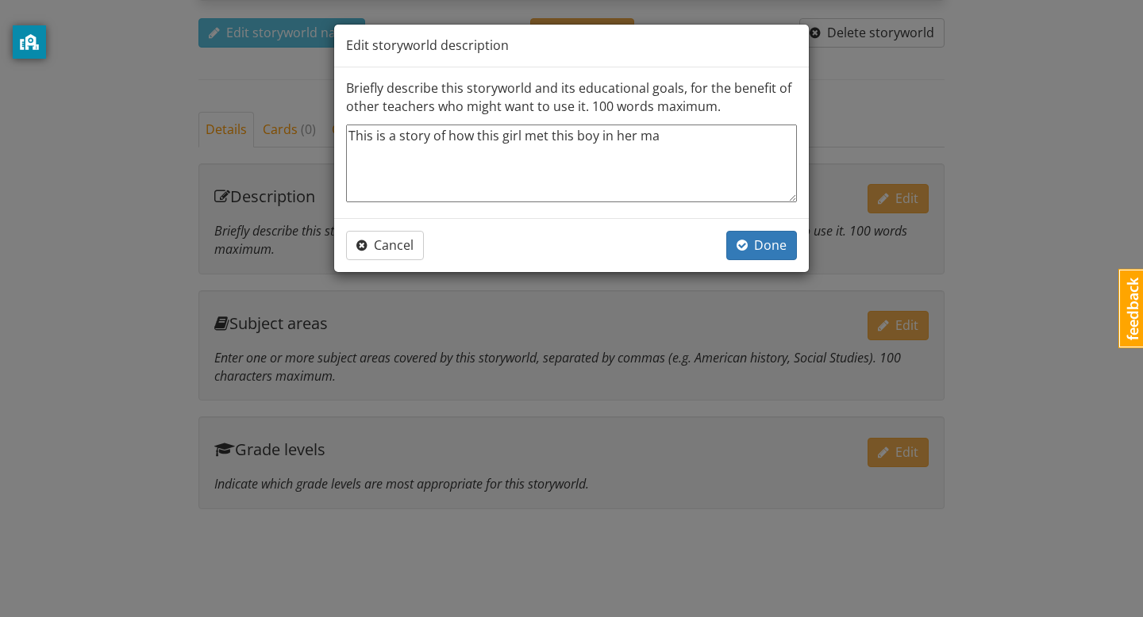
type textarea "This is a story of how this girl met this boy in her mat"
type textarea "x"
type textarea "This is a story of how this girl met this boy in her math"
type textarea "x"
type textarea "This is a story of how this girl met this boy in her math"
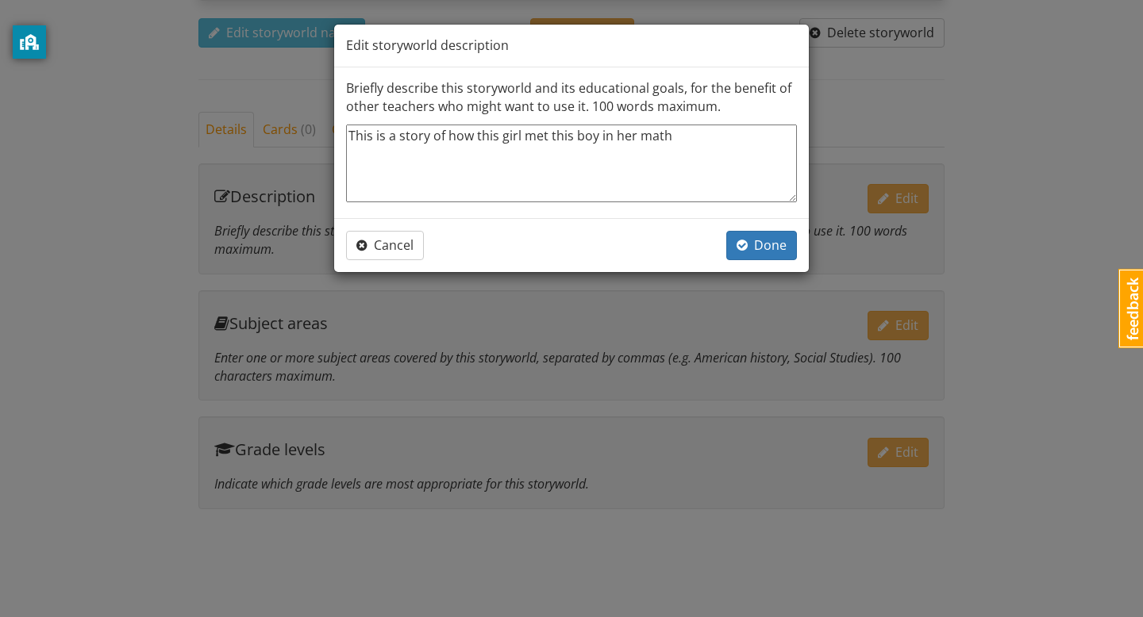
type textarea "x"
type textarea "This is a story of how this girl met this boy in her math c"
type textarea "x"
type textarea "This is a story of how this girl met this boy in her math cl"
type textarea "x"
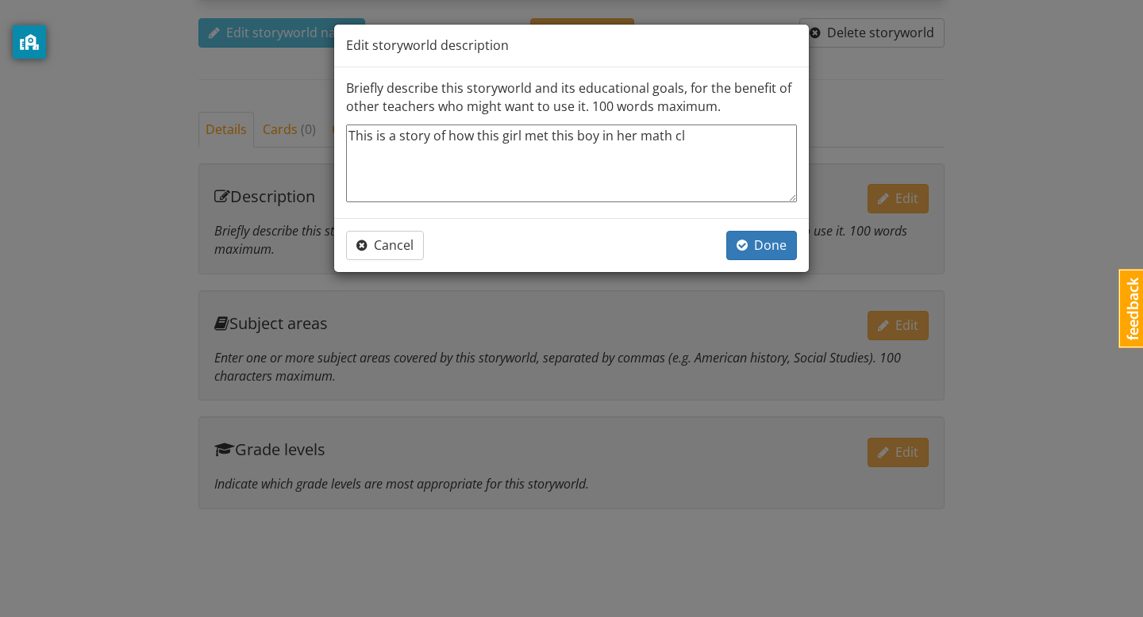
type textarea "This is a story of how this girl met this boy in her math cls"
type textarea "x"
type textarea "This is a story of how this girl met this boy in her math clss"
type textarea "x"
type textarea "This is a story of how this girl met this boy in her math cls"
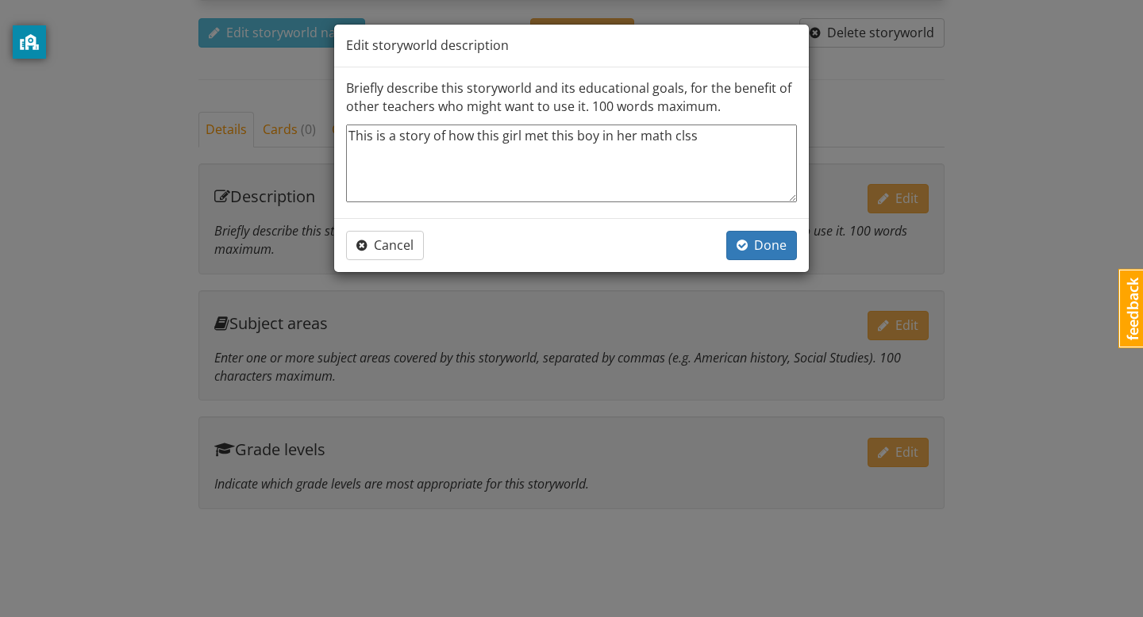
type textarea "x"
type textarea "This is a story of how this girl met this boy in her math cl"
type textarea "x"
type textarea "This is a story of how this girl met this boy in her math cla"
type textarea "x"
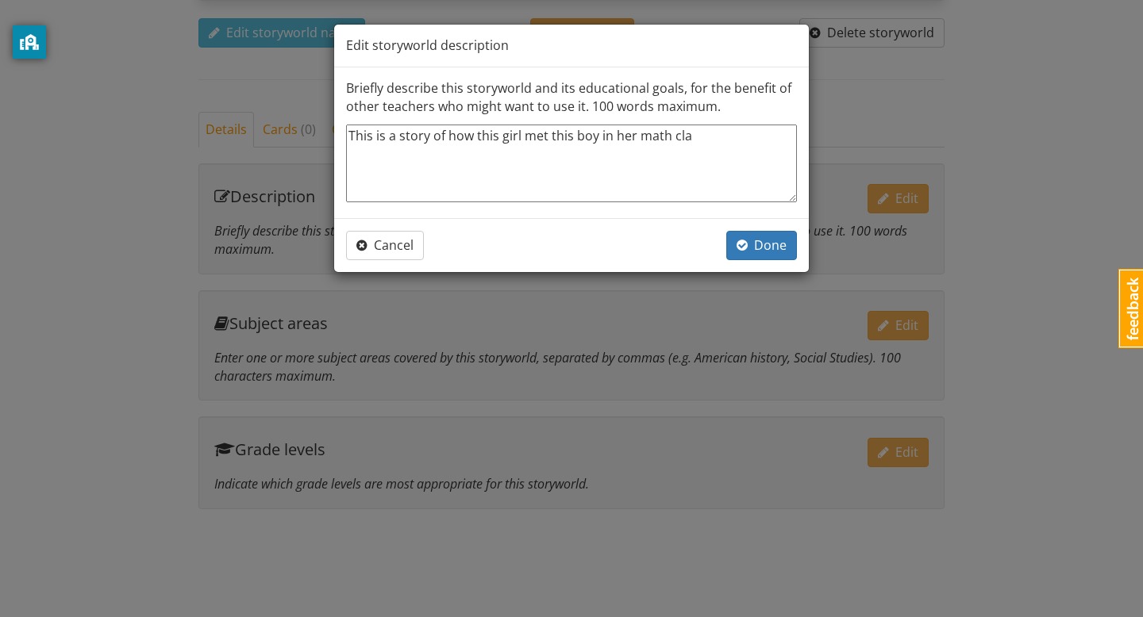
type textarea "This is a story of how this girl met this boy in her math clas"
type textarea "x"
type textarea "This is a story of how this girl met this boy in her math class"
type textarea "x"
type textarea "This is a story of how this girl met this boy in her math class."
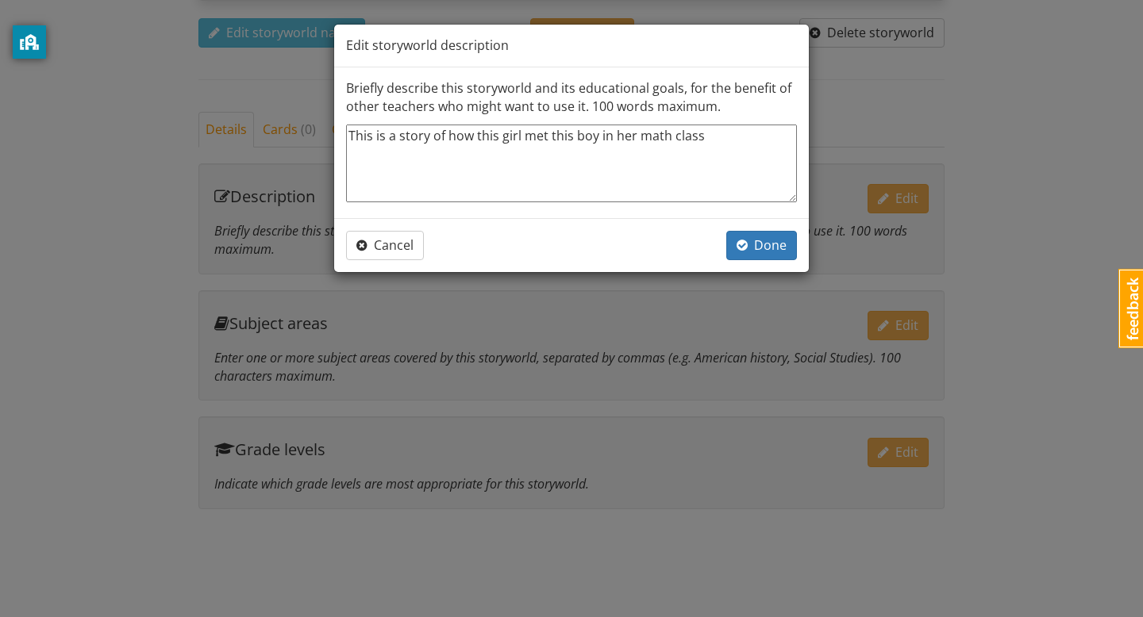
type textarea "x"
type textarea "This is a story of how this girl met this boy in her math class."
click at [763, 252] on span "Done" at bounding box center [761, 244] width 50 height 17
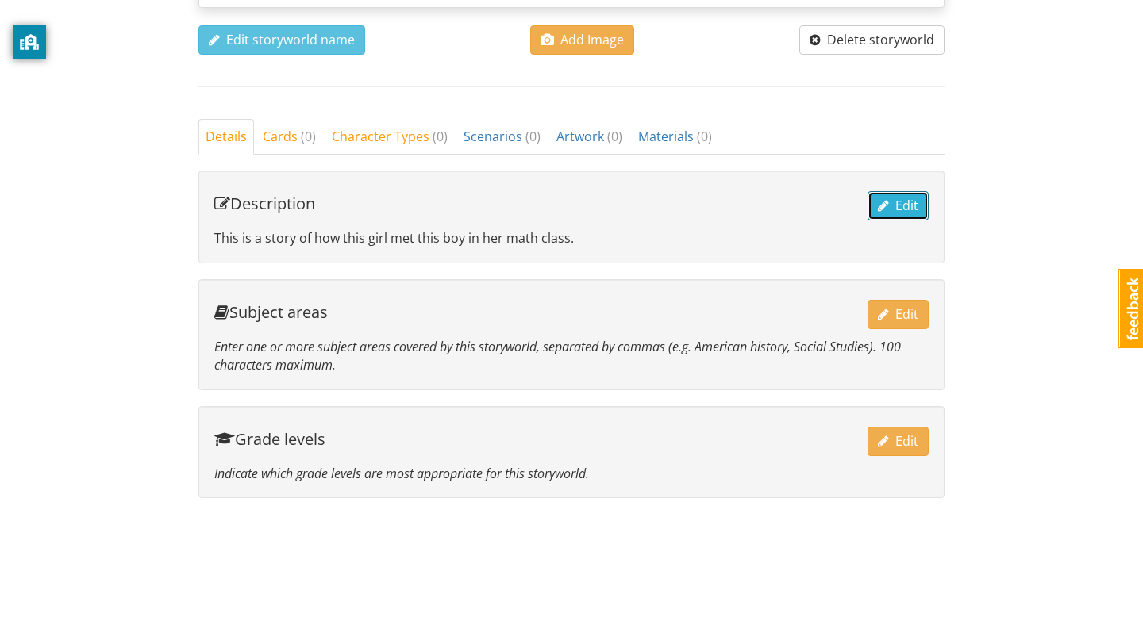
scroll to position [502, 0]
click at [894, 307] on span "Edit" at bounding box center [898, 314] width 40 height 17
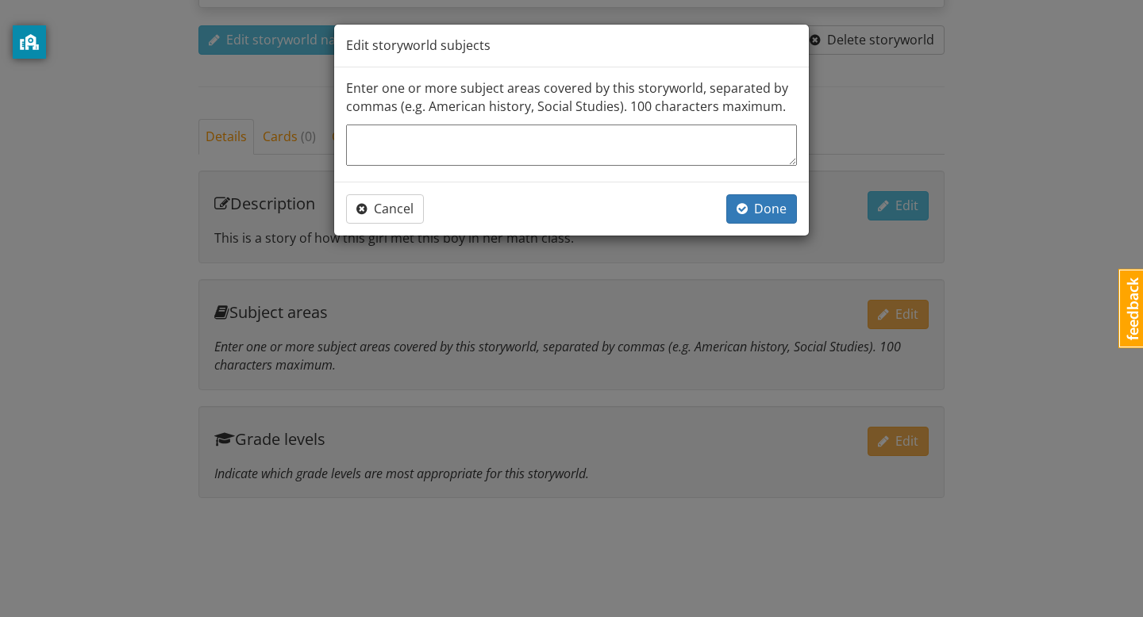
click at [418, 144] on textarea at bounding box center [571, 145] width 451 height 41
type textarea "x"
type textarea "R"
type textarea "x"
type textarea "Ro"
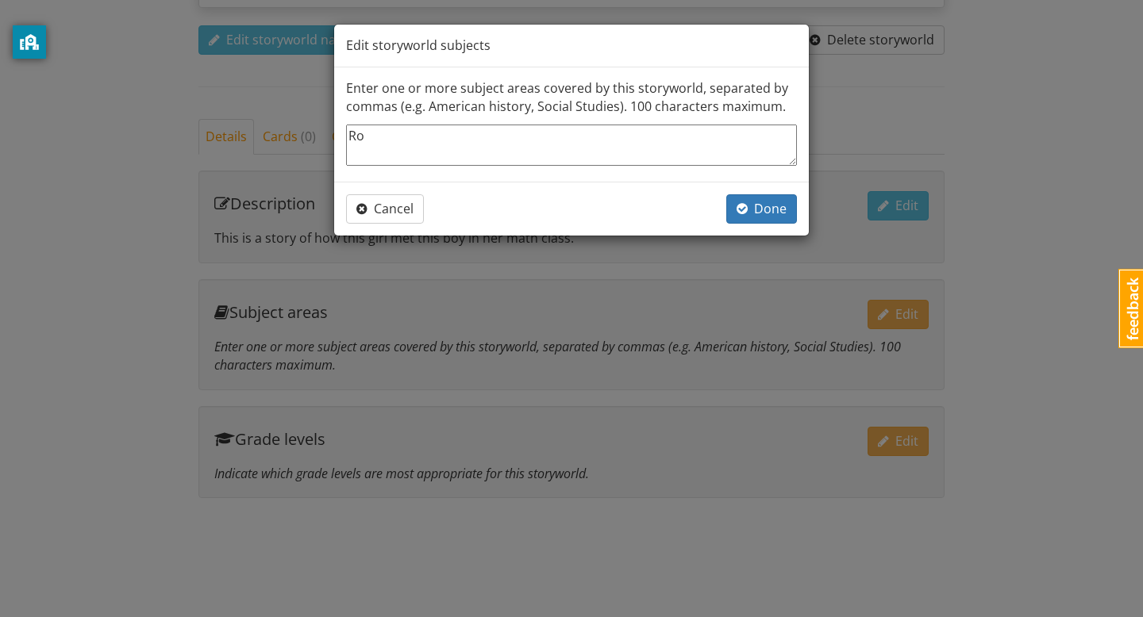
type textarea "x"
type textarea "Rom"
type textarea "x"
type textarea "[GEOGRAPHIC_DATA]"
type textarea "x"
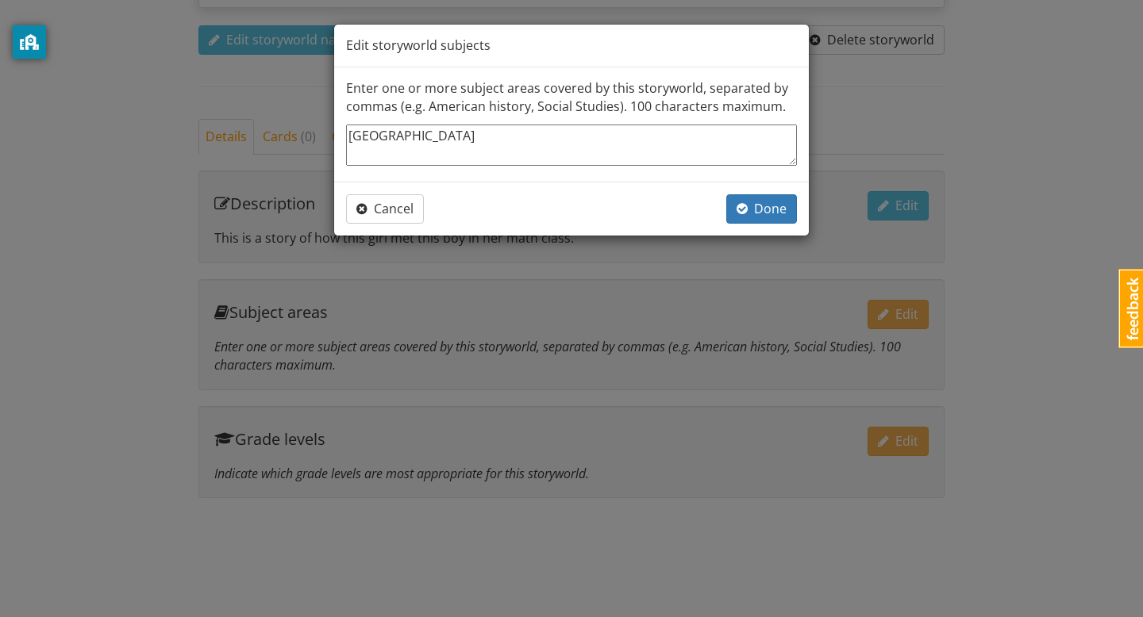
type textarea "Roman"
type textarea "x"
type textarea "Romanc"
type textarea "x"
type textarea "Romance"
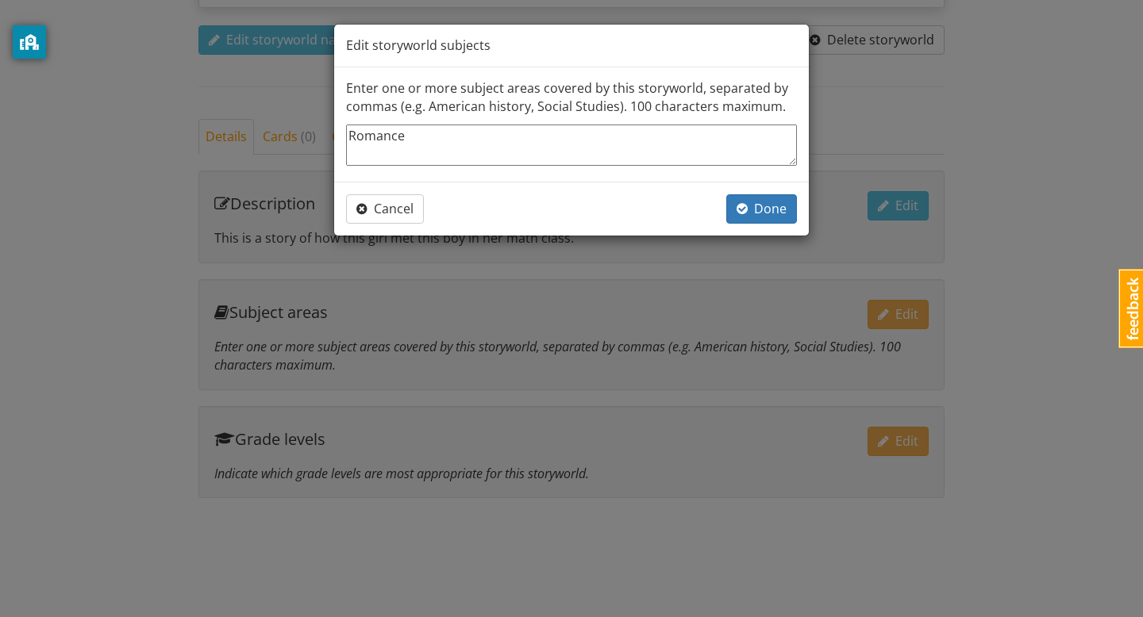
type textarea "x"
type textarea "Romancem"
type textarea "x"
type textarea "Romancem,"
type textarea "x"
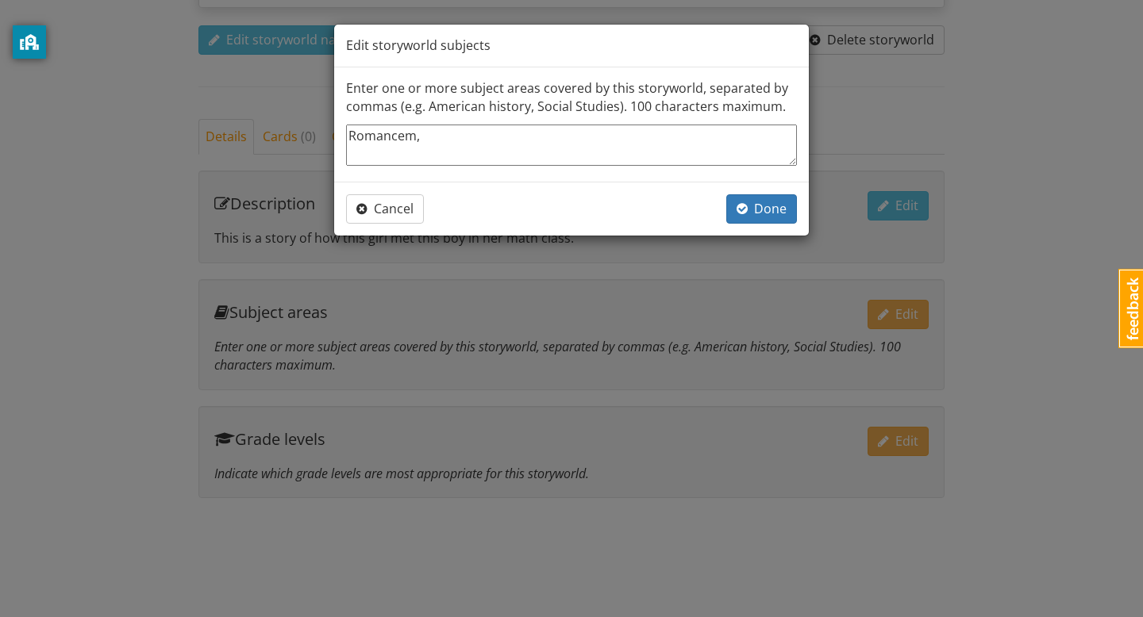
type textarea "Romancem"
type textarea "x"
type textarea "Romance"
click at [767, 206] on span "Done" at bounding box center [761, 208] width 50 height 17
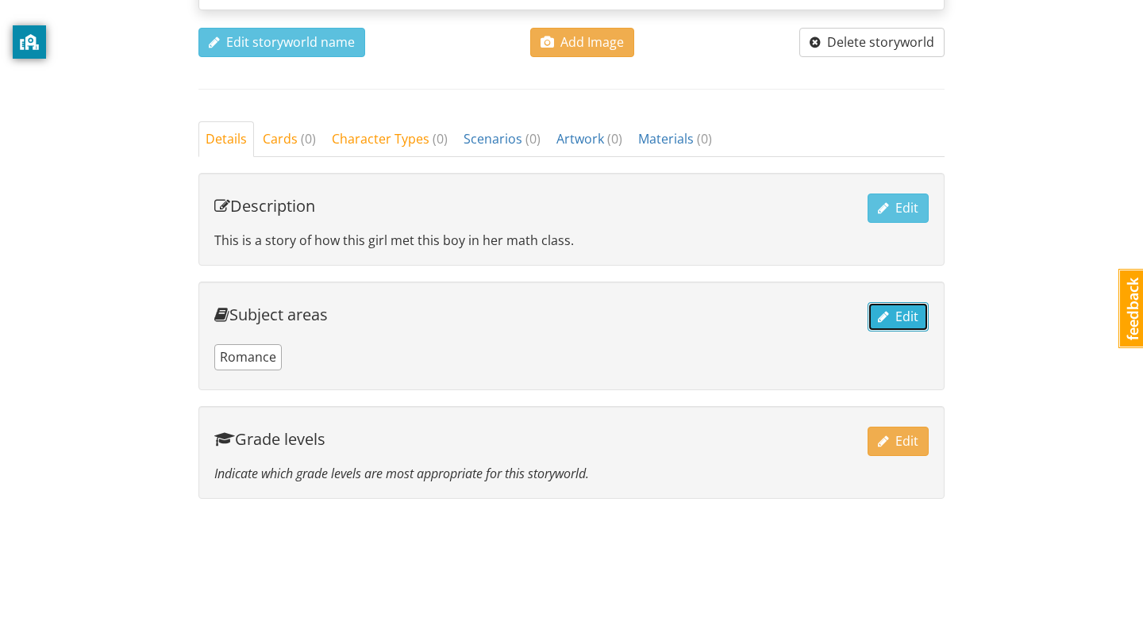
click at [894, 318] on span "Edit" at bounding box center [898, 316] width 40 height 17
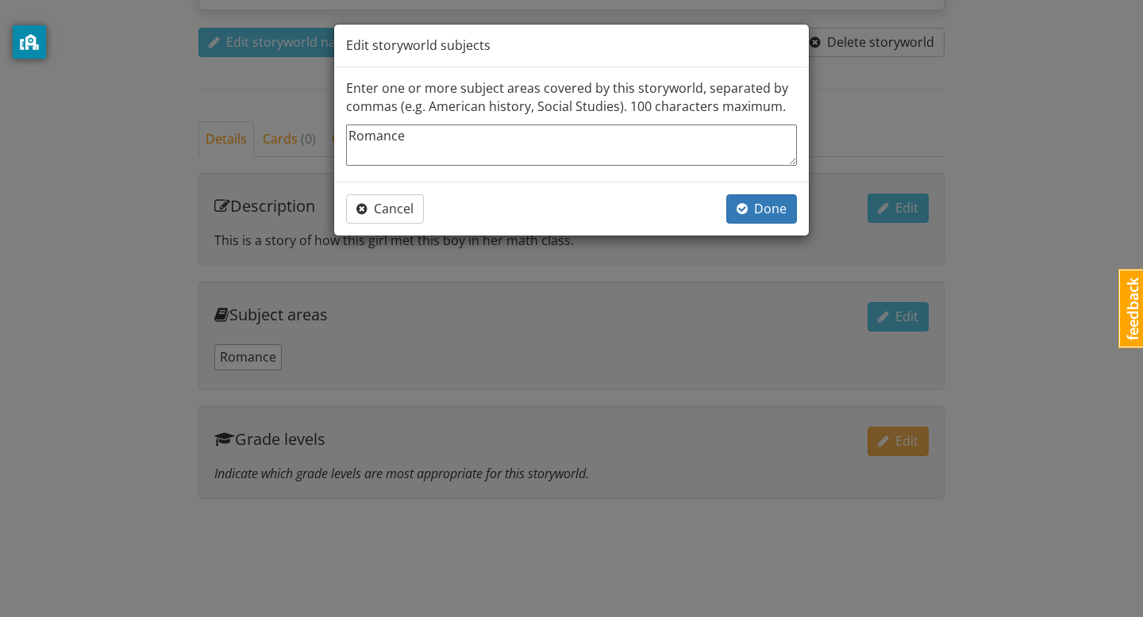
click at [599, 160] on textarea "Romance" at bounding box center [571, 145] width 451 height 41
type textarea "x"
type textarea "Romance,"
type textarea "x"
type textarea "Romance,"
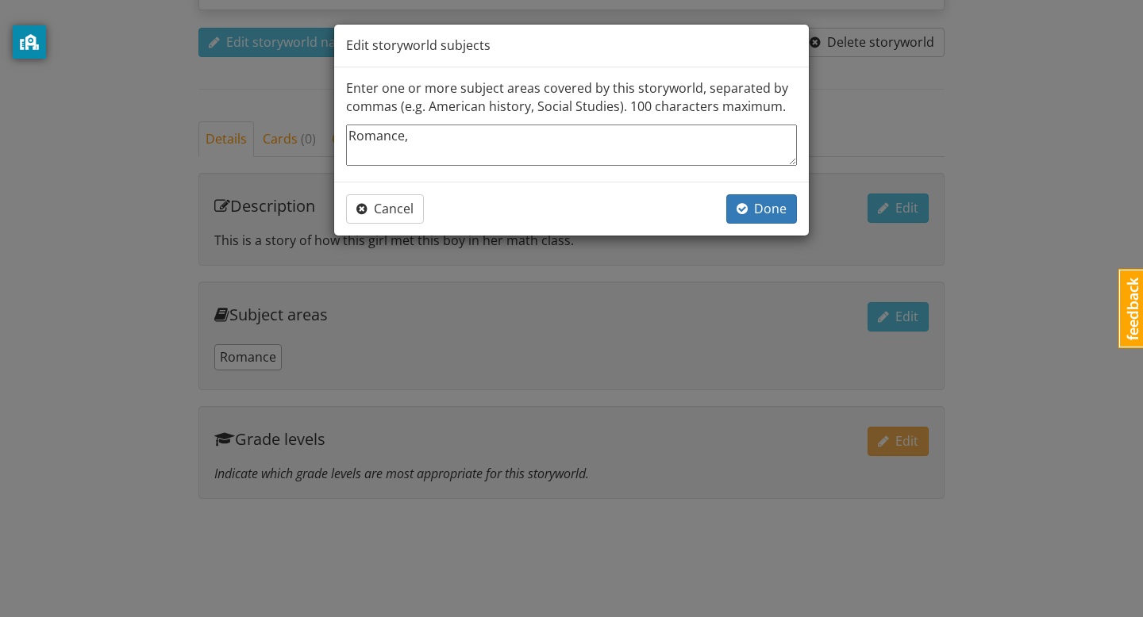
type textarea "x"
type textarea "Romance, t"
type textarea "x"
type textarea "Romance, tr"
type textarea "x"
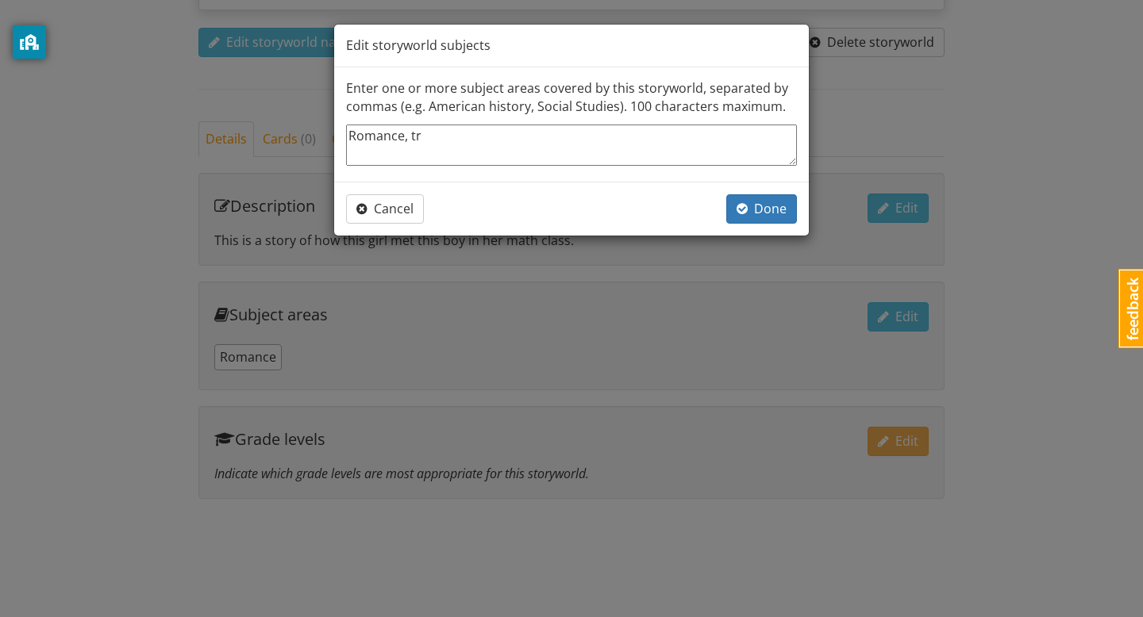
type textarea "Romance, tru"
type textarea "x"
type textarea "Romance, true"
type textarea "x"
type textarea "Romance, true"
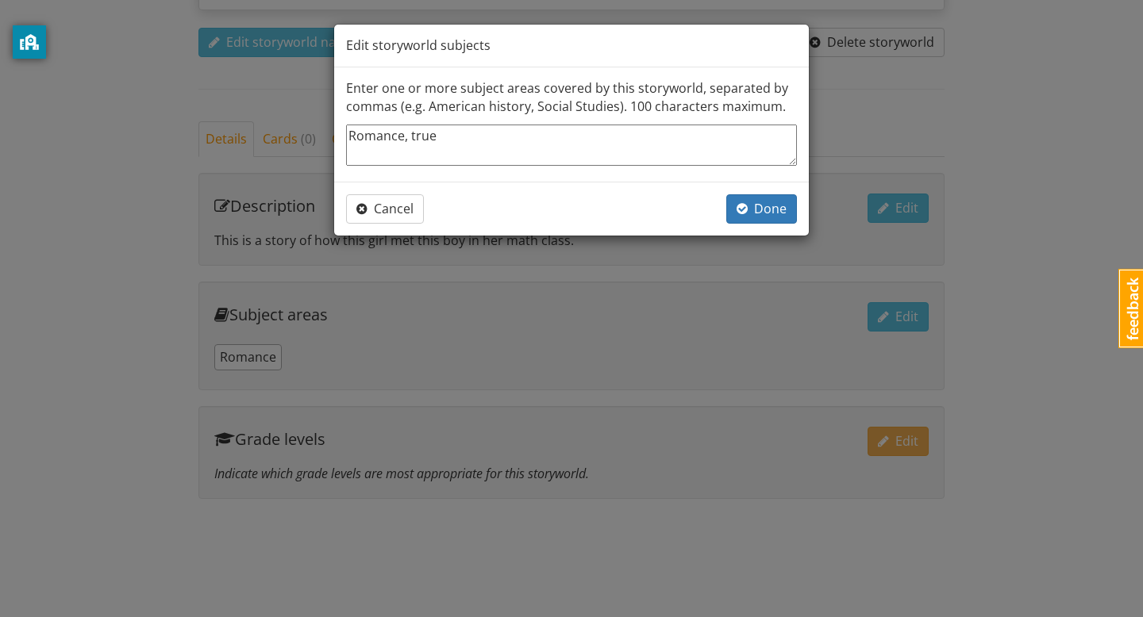
type textarea "x"
type textarea "Romance, true s"
type textarea "x"
type textarea "Romance, true st"
type textarea "x"
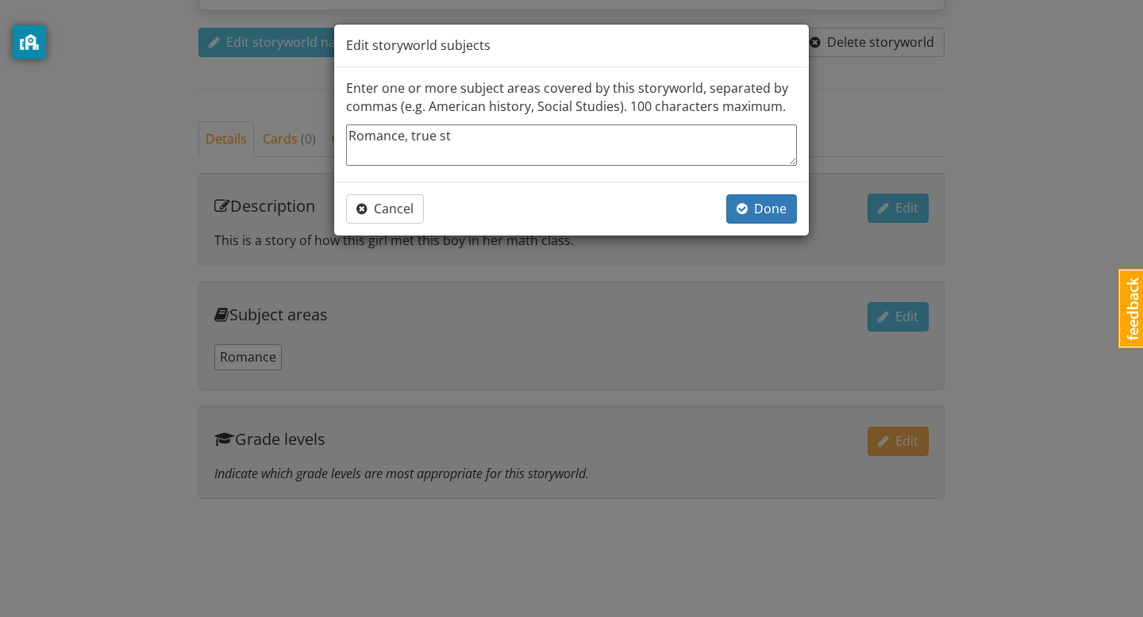
type textarea "Romance, true sto"
type textarea "x"
type textarea "Romance, true stor"
type textarea "x"
type textarea "Romance, true story"
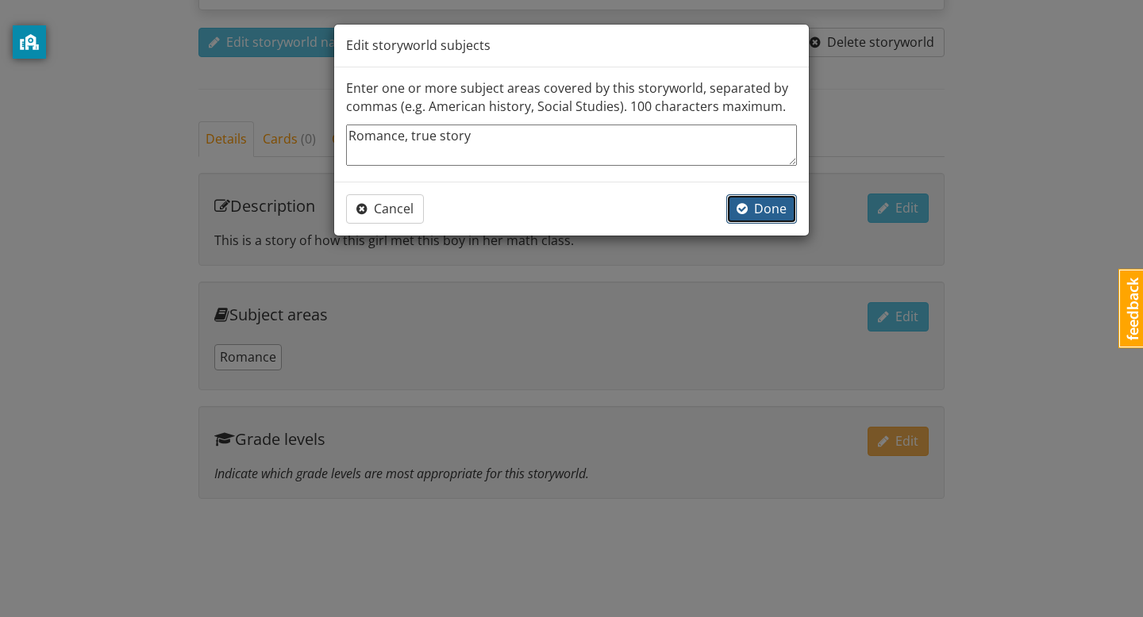
click at [766, 203] on span "Done" at bounding box center [761, 208] width 50 height 17
type textarea "x"
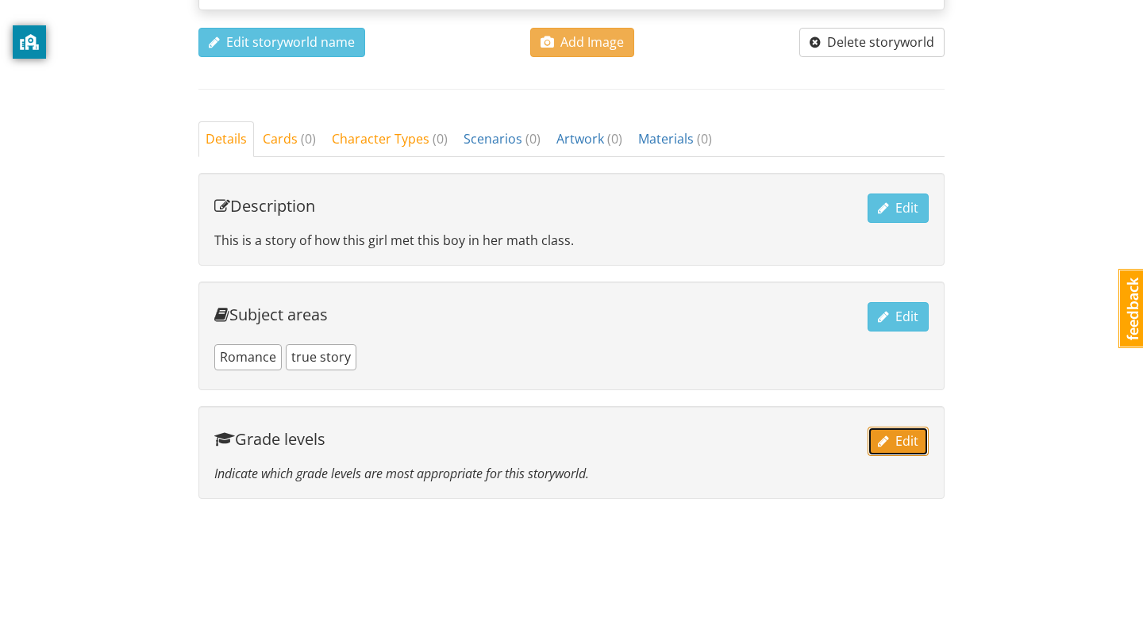
click at [911, 442] on span "Edit" at bounding box center [898, 441] width 40 height 17
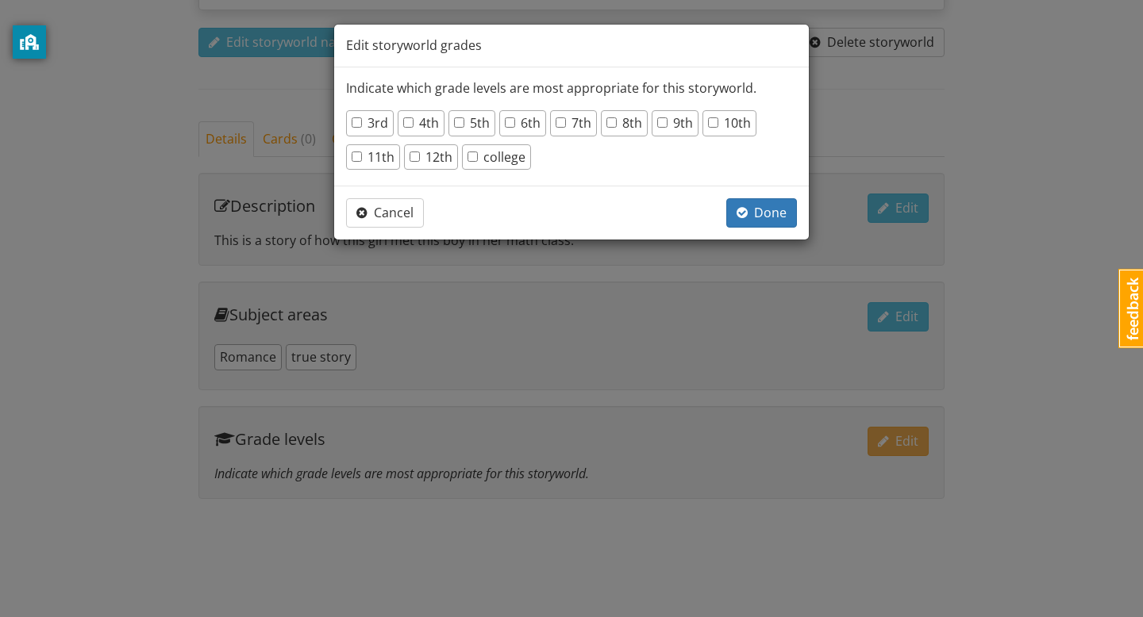
click at [621, 126] on label "8th" at bounding box center [624, 123] width 36 height 18
click at [617, 126] on input "8th" at bounding box center [611, 122] width 10 height 10
checkbox input "true"
click at [668, 130] on label "9th" at bounding box center [675, 123] width 36 height 18
click at [667, 128] on input "9th" at bounding box center [662, 122] width 10 height 10
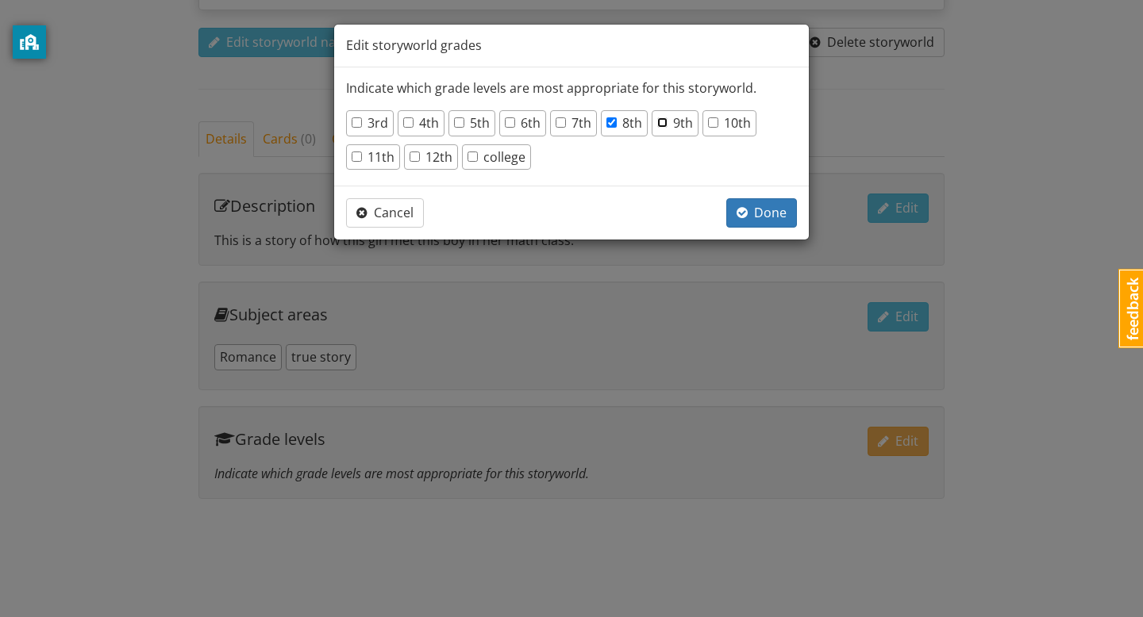
checkbox input "true"
click at [708, 129] on label "10th" at bounding box center [729, 123] width 43 height 18
click at [708, 128] on input "10th" at bounding box center [713, 122] width 10 height 10
checkbox input "true"
click at [376, 162] on label "11th" at bounding box center [373, 157] width 43 height 18
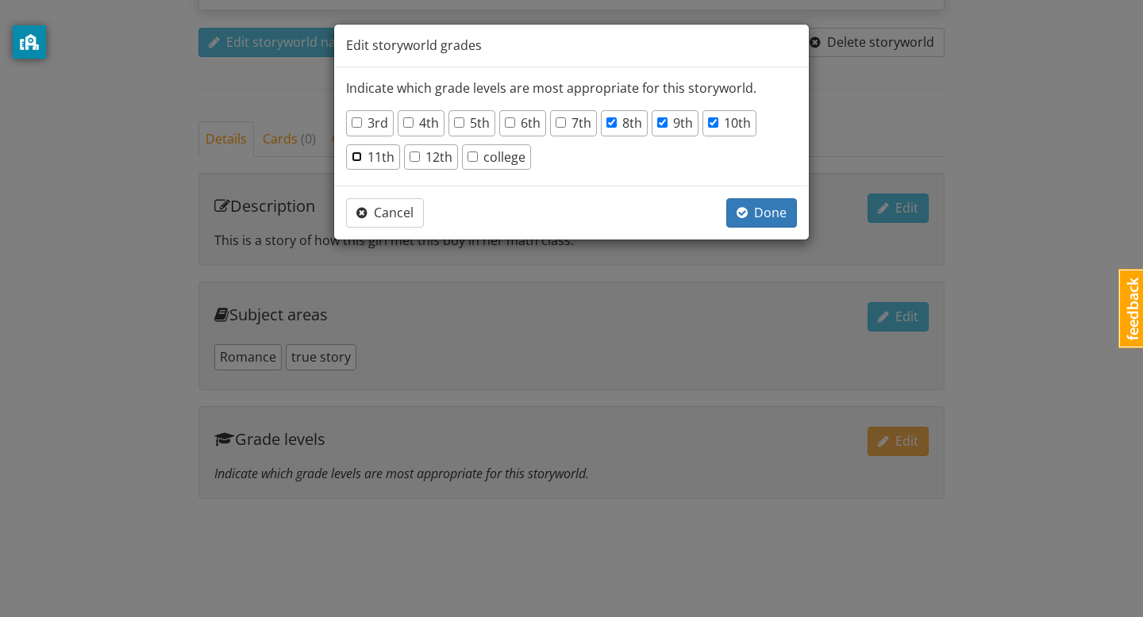
click at [362, 162] on input "11th" at bounding box center [357, 157] width 10 height 10
checkbox input "true"
click at [417, 161] on input "12th" at bounding box center [414, 157] width 10 height 10
checkbox input "true"
click at [759, 217] on span "Done" at bounding box center [761, 212] width 50 height 17
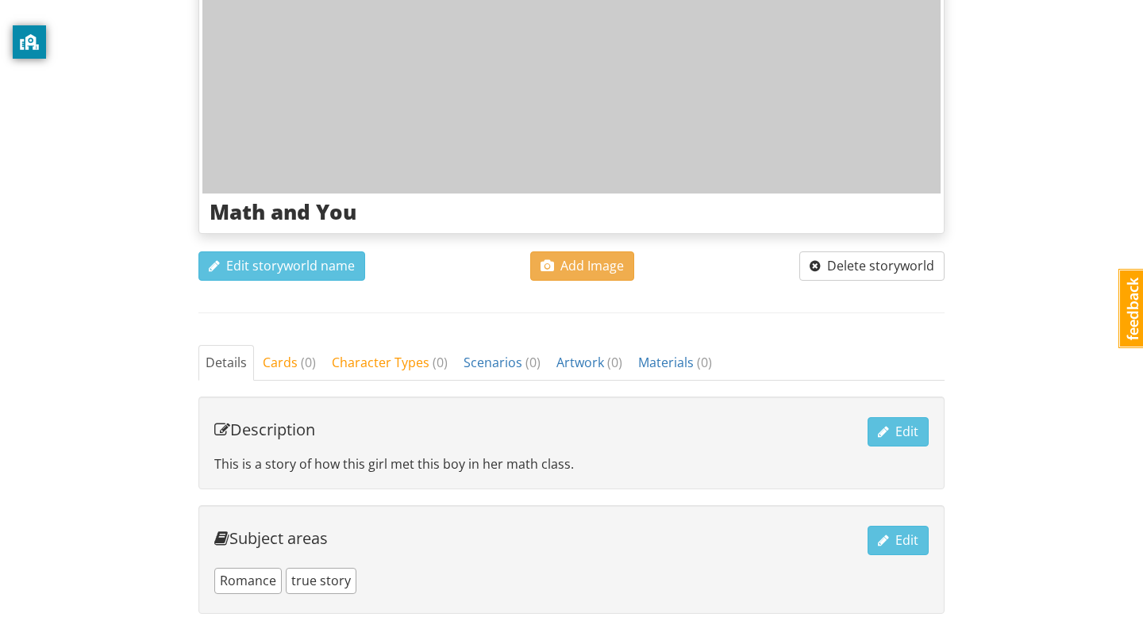
scroll to position [275, 0]
click at [286, 364] on span "Cards ( 0 )" at bounding box center [289, 363] width 53 height 17
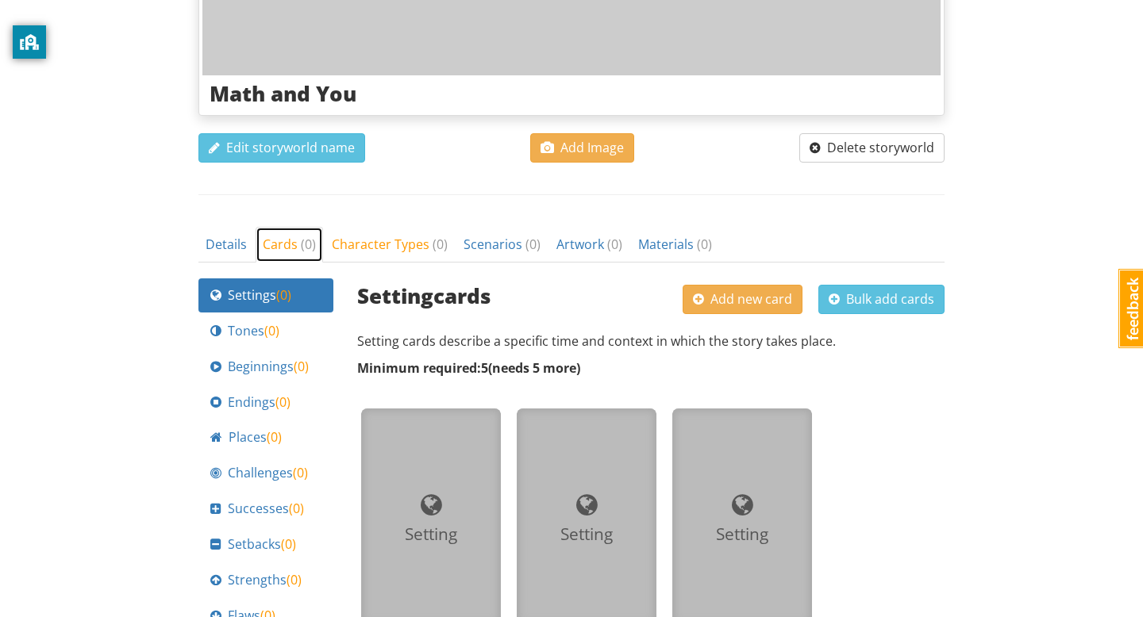
scroll to position [520, 0]
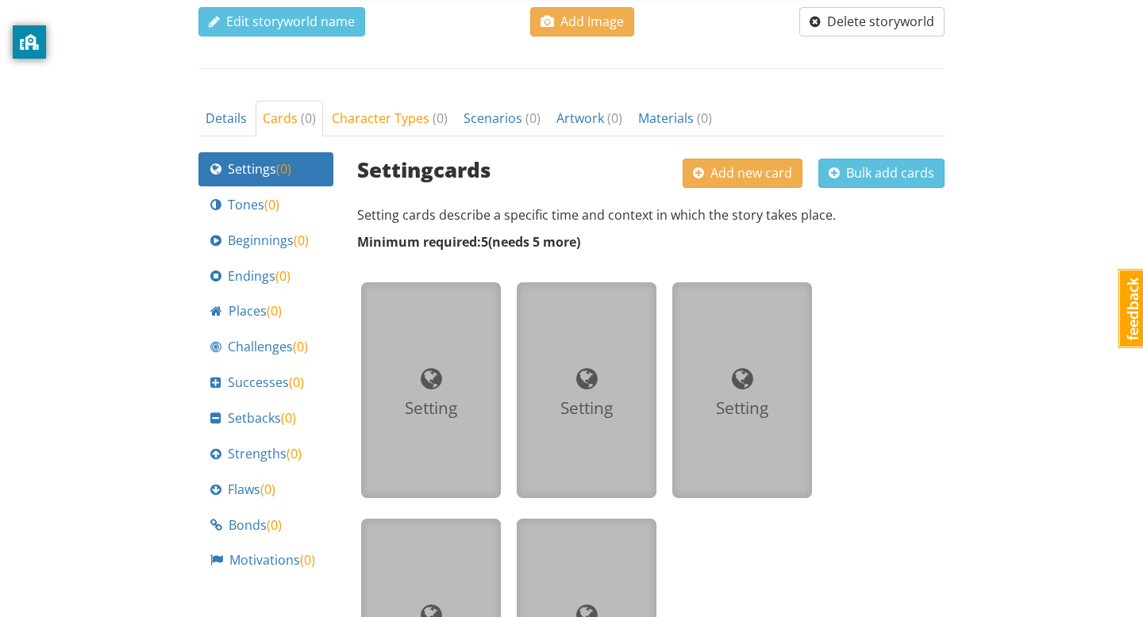
click at [429, 384] on span at bounding box center [431, 379] width 21 height 25
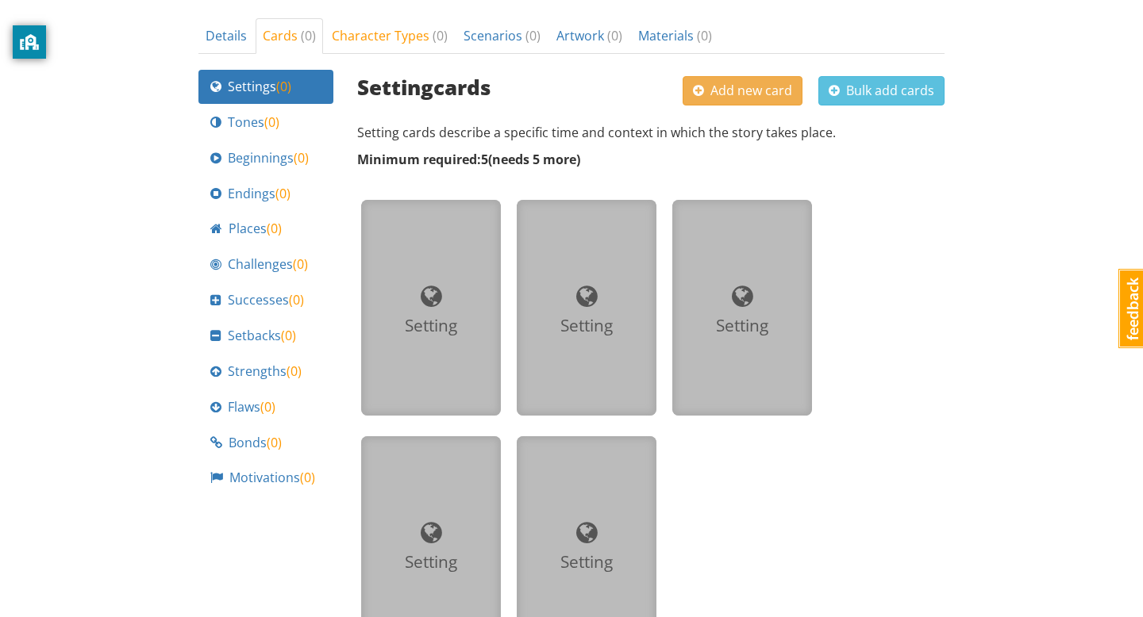
scroll to position [637, 0]
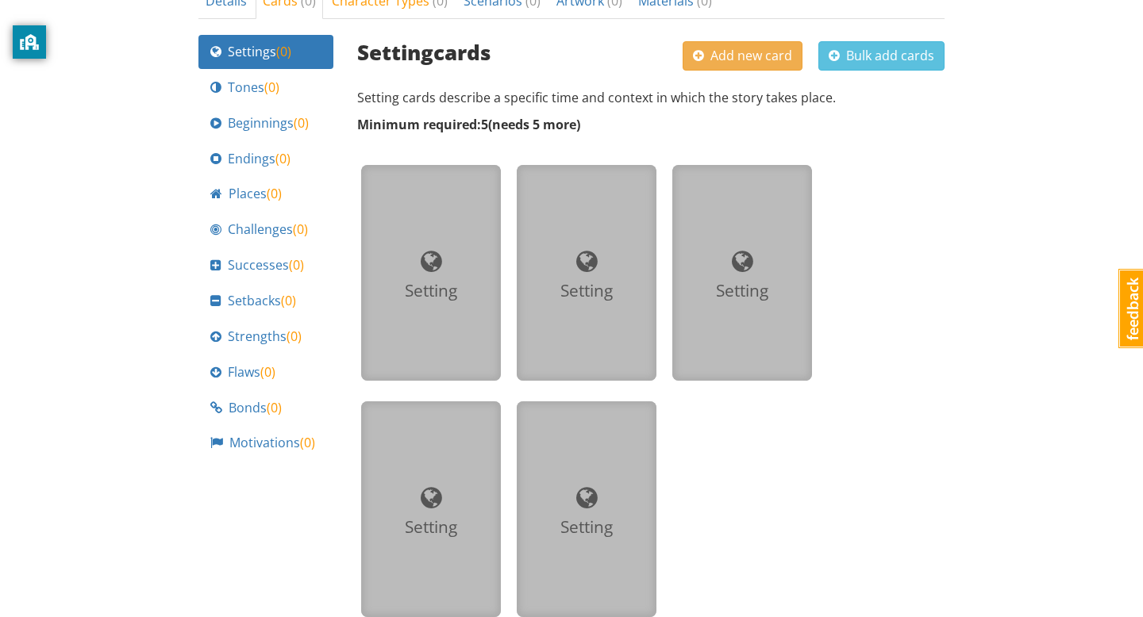
click at [606, 247] on div at bounding box center [586, 262] width 114 height 36
click at [353, 280] on div "Settings ( 0 ) Tones ( 0 ) Beginnings ( 0 ) Endings ( 0 ) Places ( 0 ) Challeng…" at bounding box center [571, 332] width 746 height 595
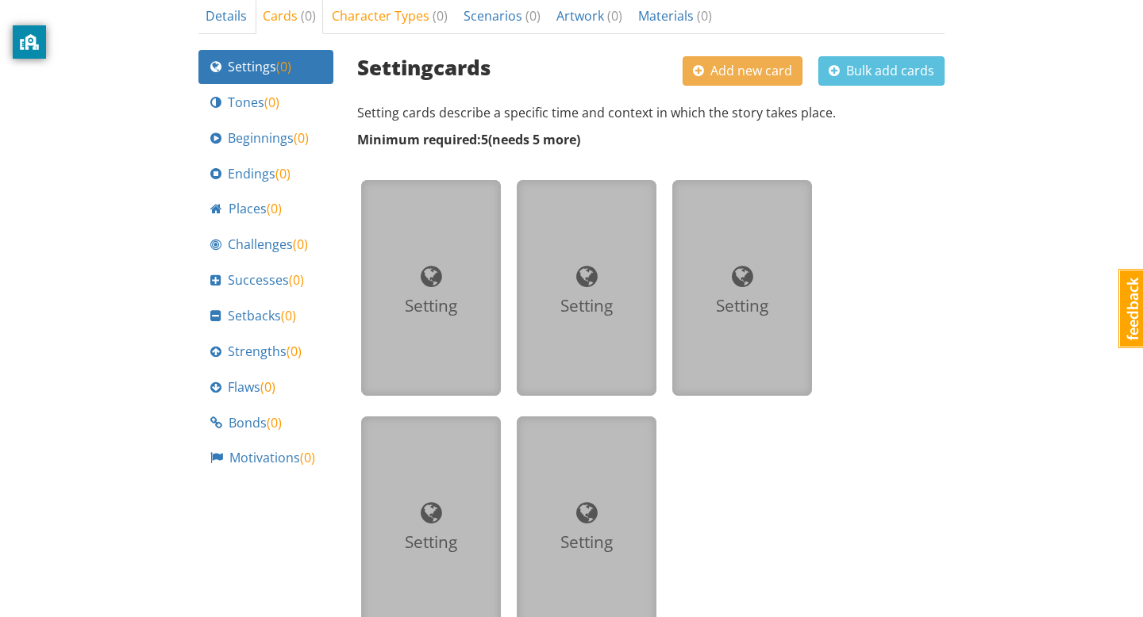
scroll to position [632, 0]
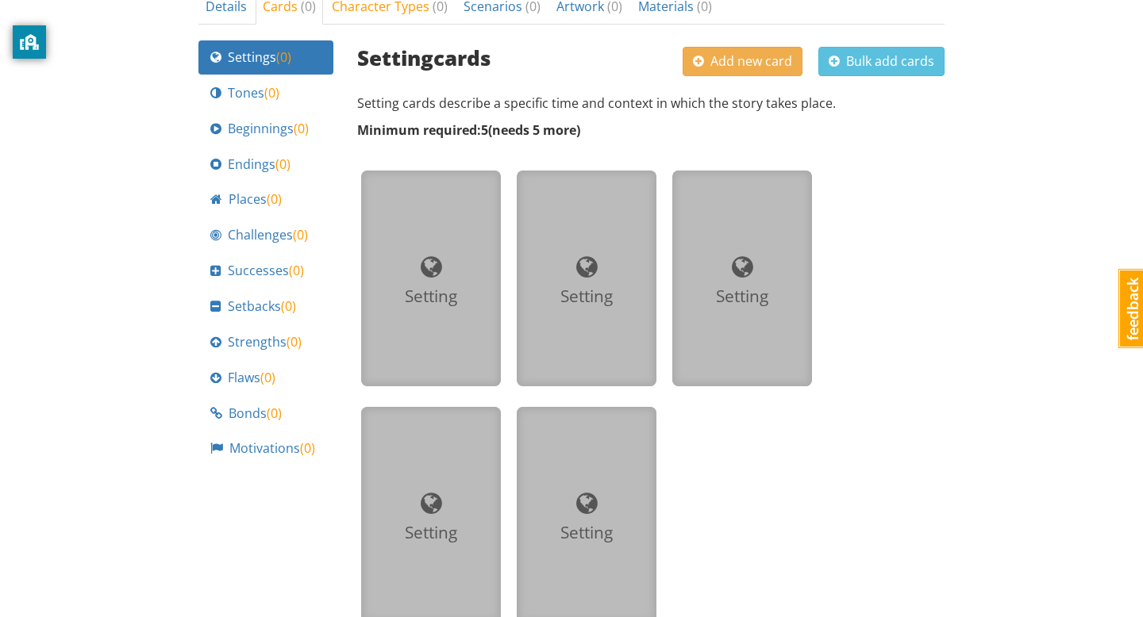
click at [425, 358] on div "Setting" at bounding box center [431, 278] width 114 height 190
click at [430, 294] on div "Setting" at bounding box center [431, 297] width 114 height 24
click at [433, 265] on span at bounding box center [431, 267] width 21 height 25
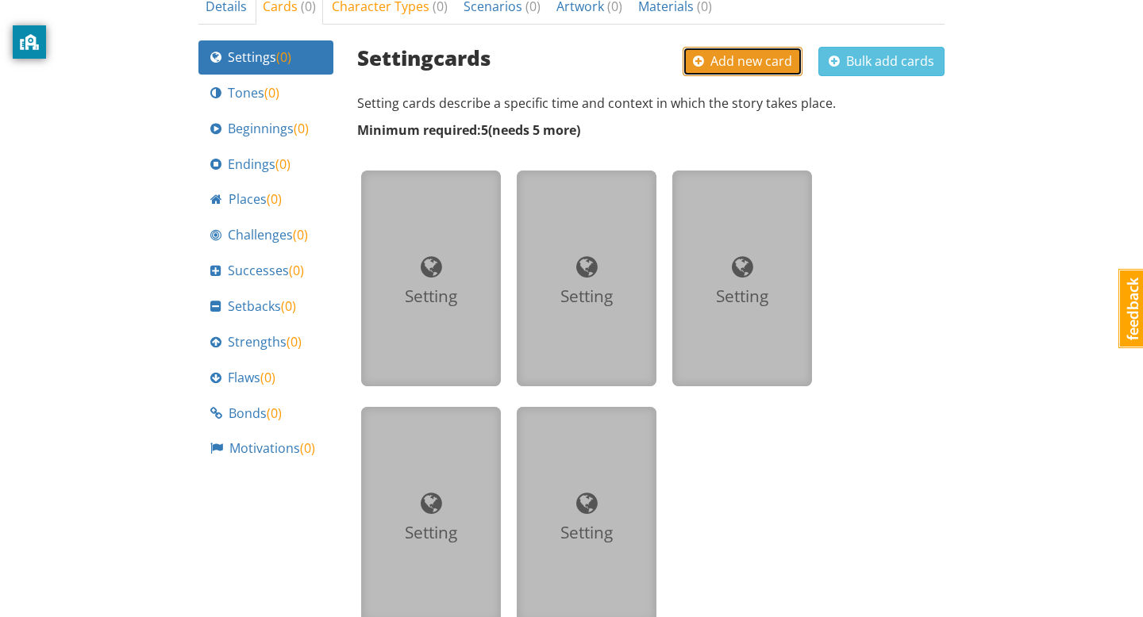
click at [731, 71] on button "Add new card" at bounding box center [742, 61] width 120 height 29
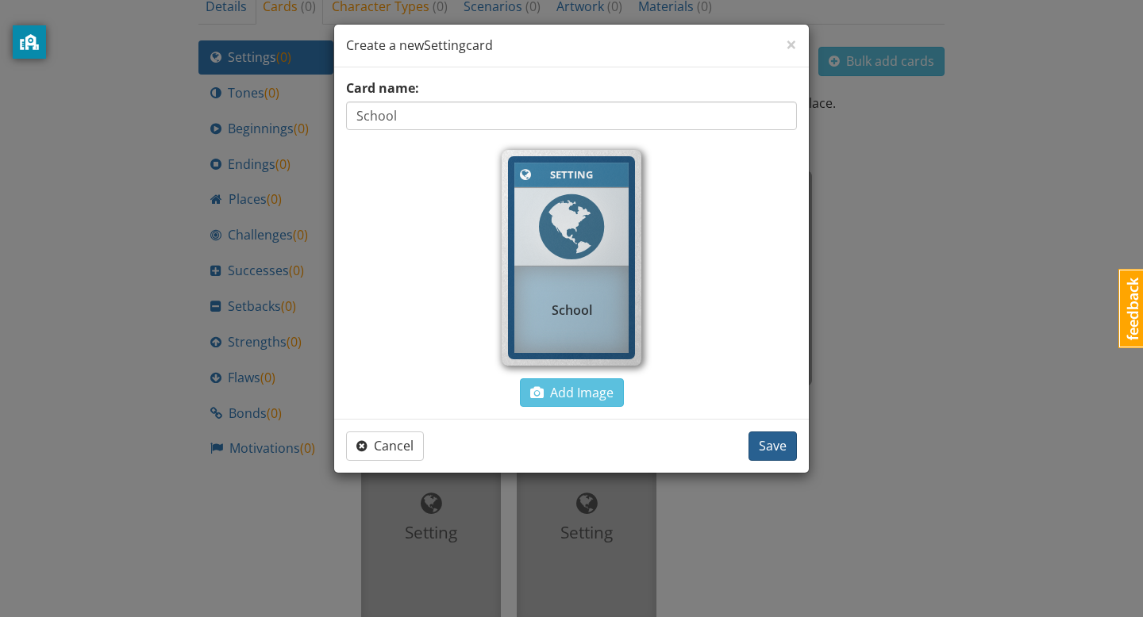
type input "School"
click at [774, 450] on span "Save" at bounding box center [773, 445] width 28 height 17
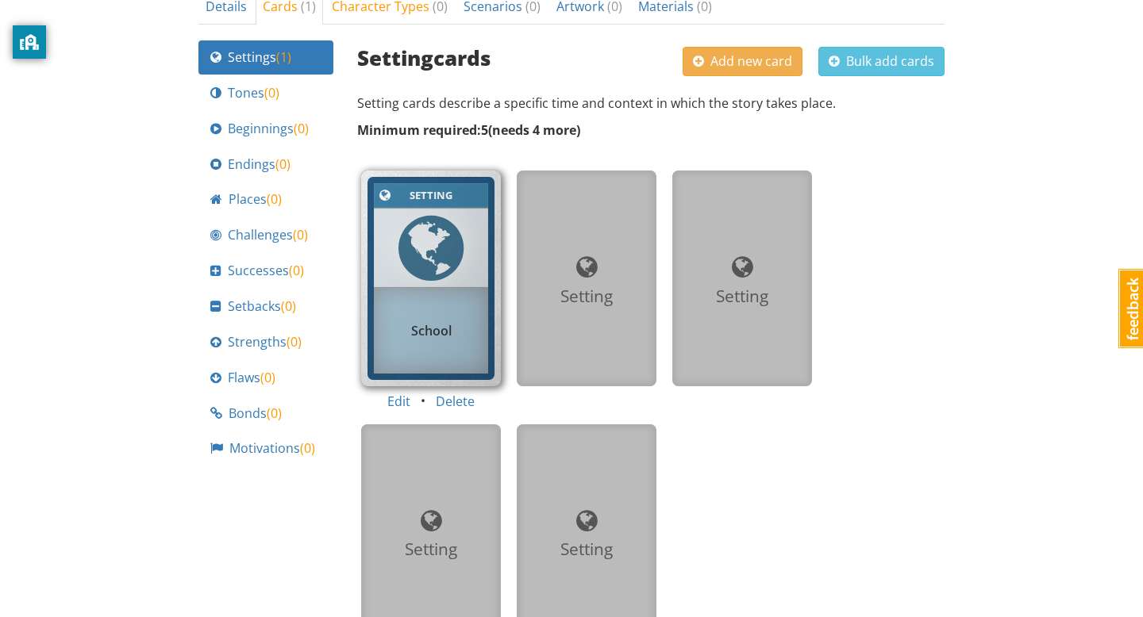
click at [590, 214] on div "Setting" at bounding box center [586, 278] width 114 height 190
click at [771, 55] on span "Add new card" at bounding box center [742, 60] width 99 height 17
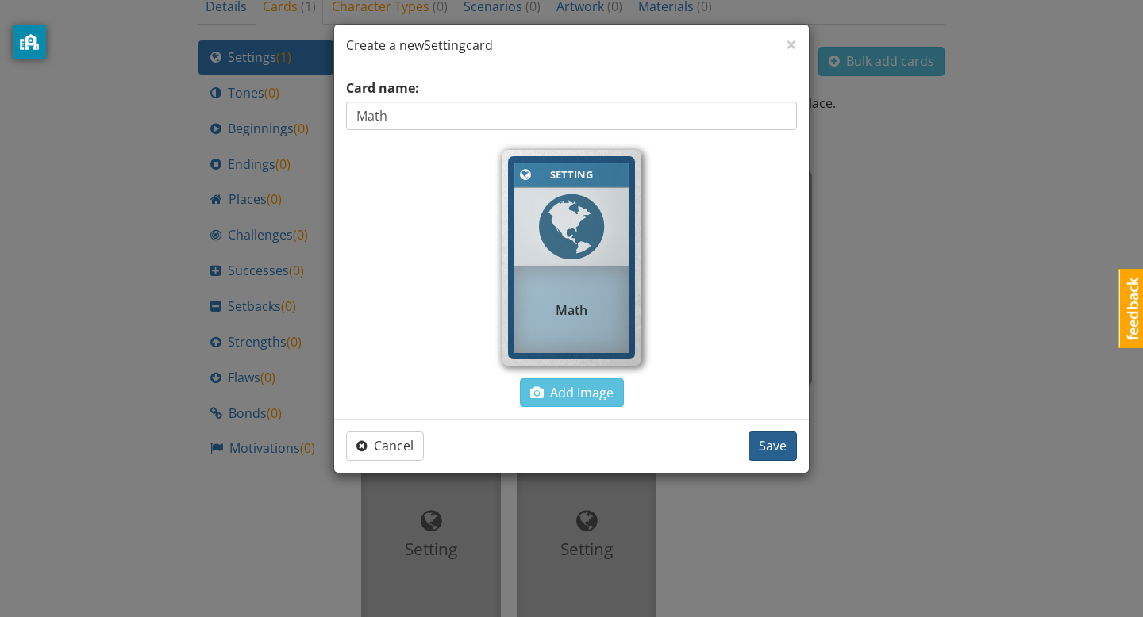
type input "Math"
click at [766, 444] on span "Save" at bounding box center [773, 445] width 28 height 17
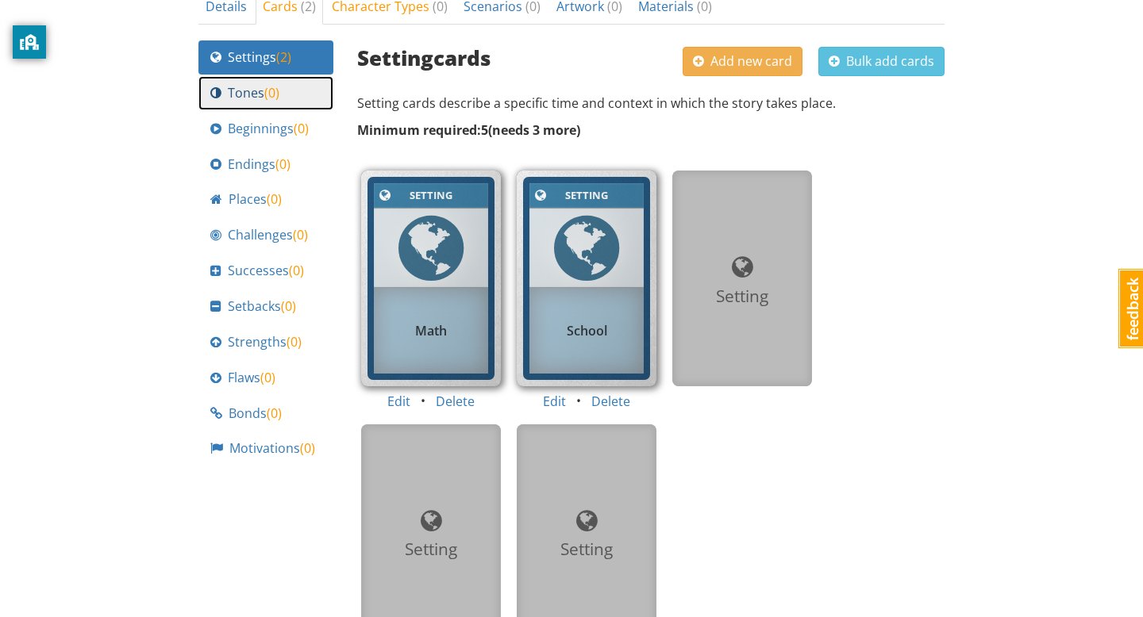
click at [276, 94] on span "( 0 )" at bounding box center [271, 92] width 15 height 17
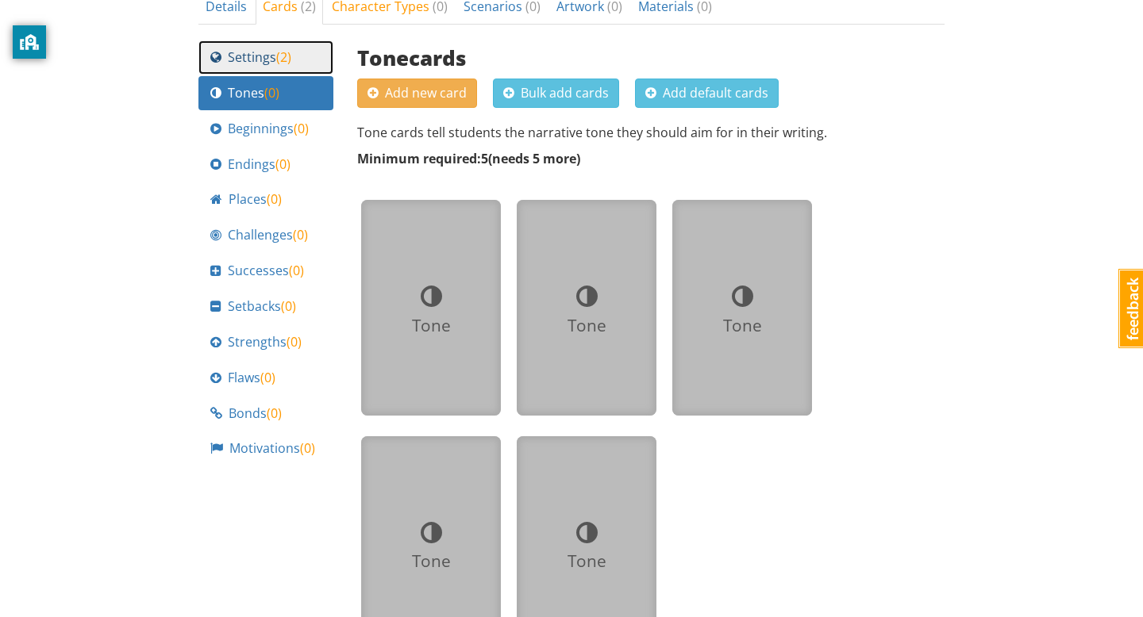
click at [274, 58] on span "Settings ( 2 )" at bounding box center [259, 57] width 63 height 18
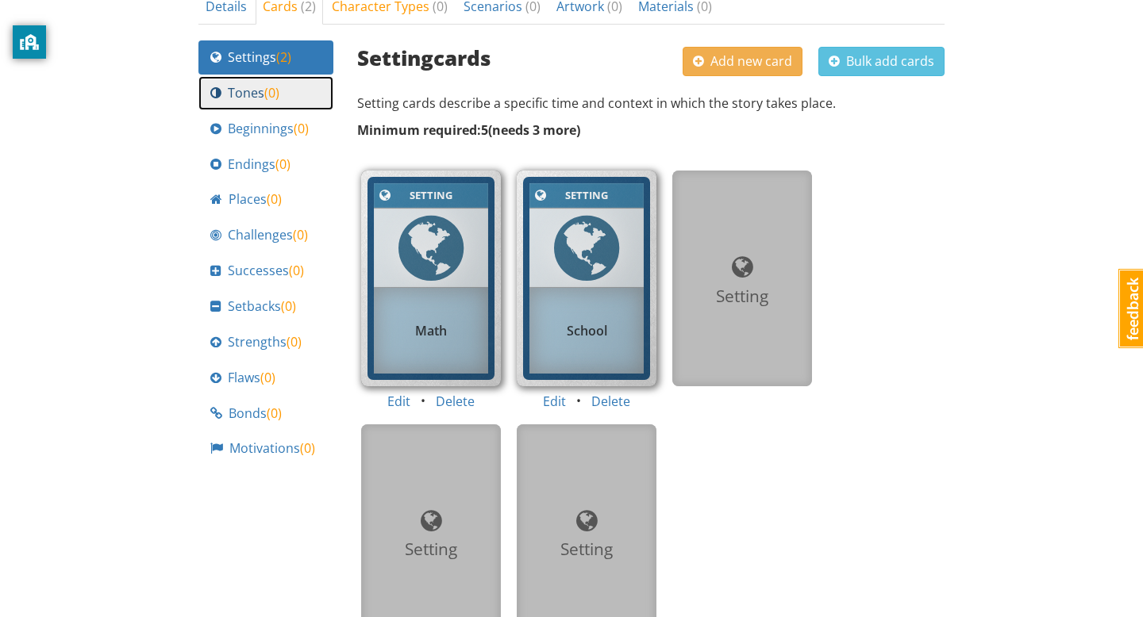
click at [273, 85] on span "( 0 )" at bounding box center [271, 92] width 15 height 17
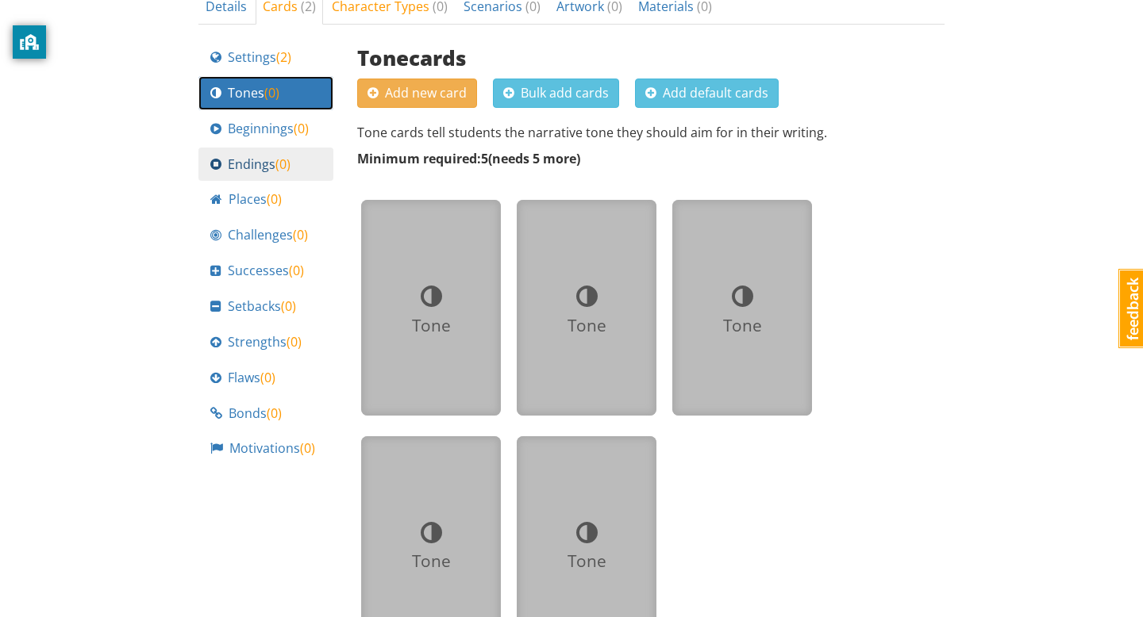
scroll to position [747, 0]
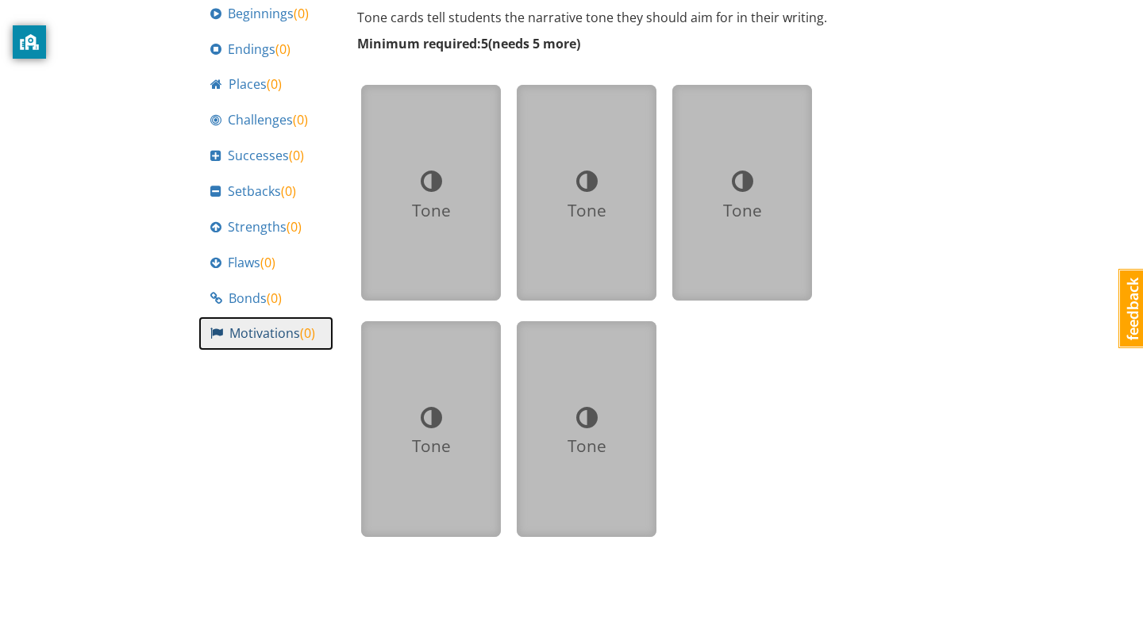
click at [277, 336] on span "Motivations ( 0 )" at bounding box center [272, 334] width 86 height 18
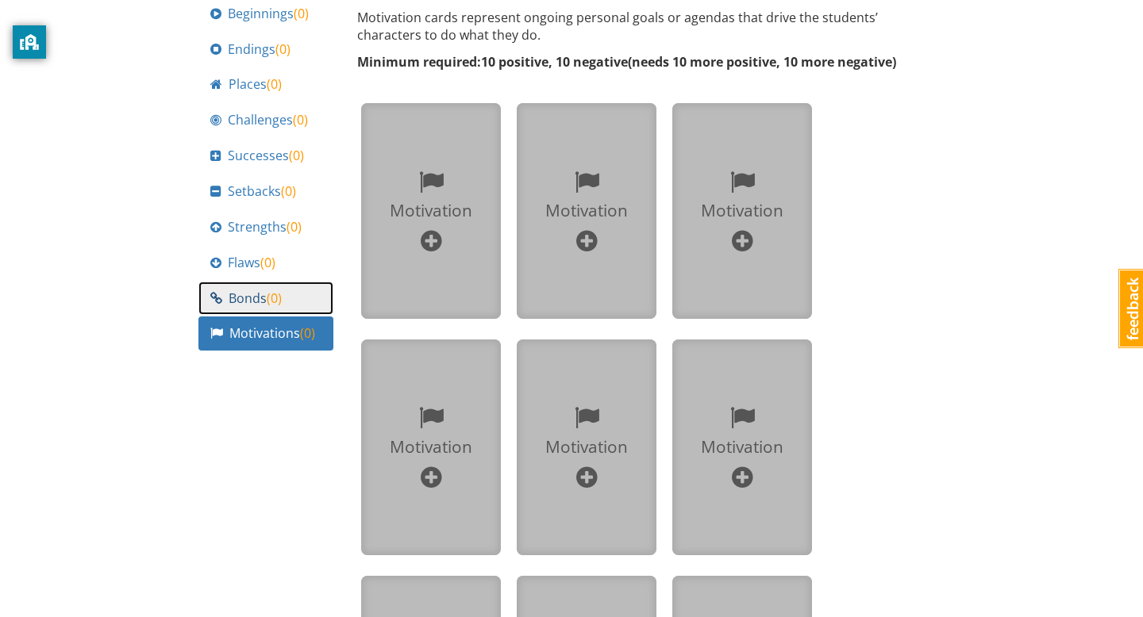
click at [279, 298] on span "( 0 )" at bounding box center [274, 298] width 15 height 17
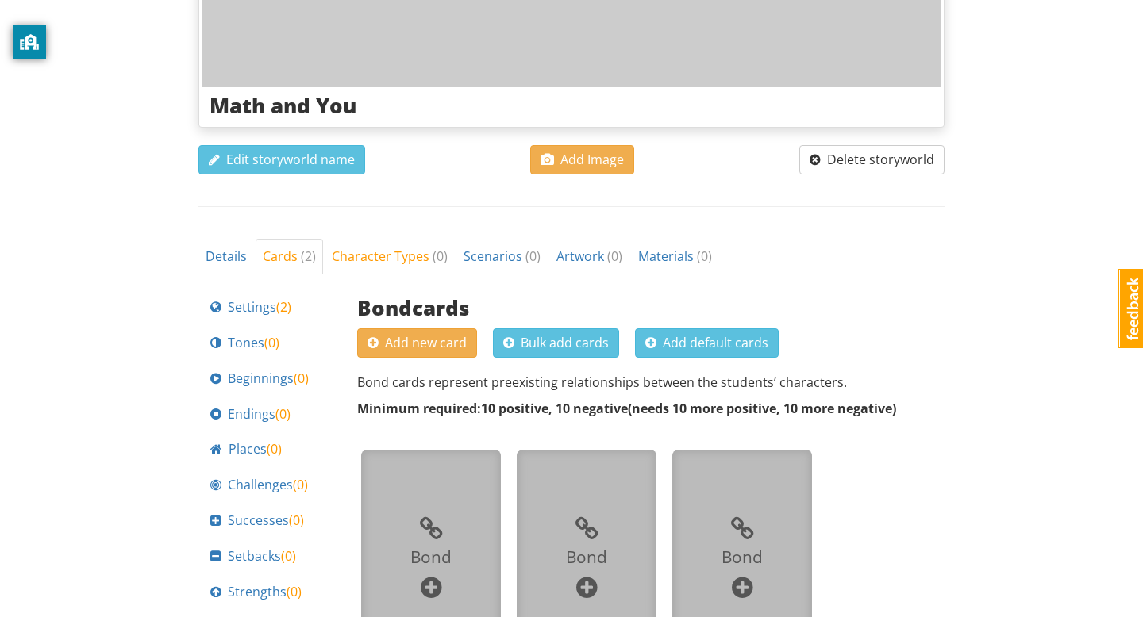
scroll to position [0, 0]
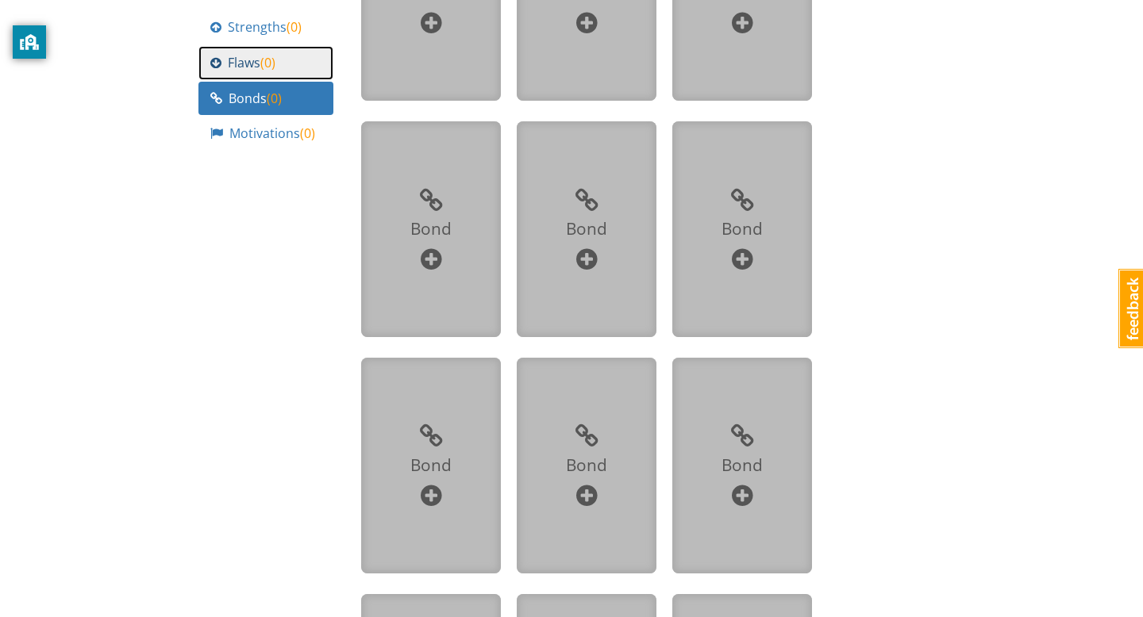
click at [281, 64] on div "Flaws ( 0 )" at bounding box center [265, 63] width 111 height 18
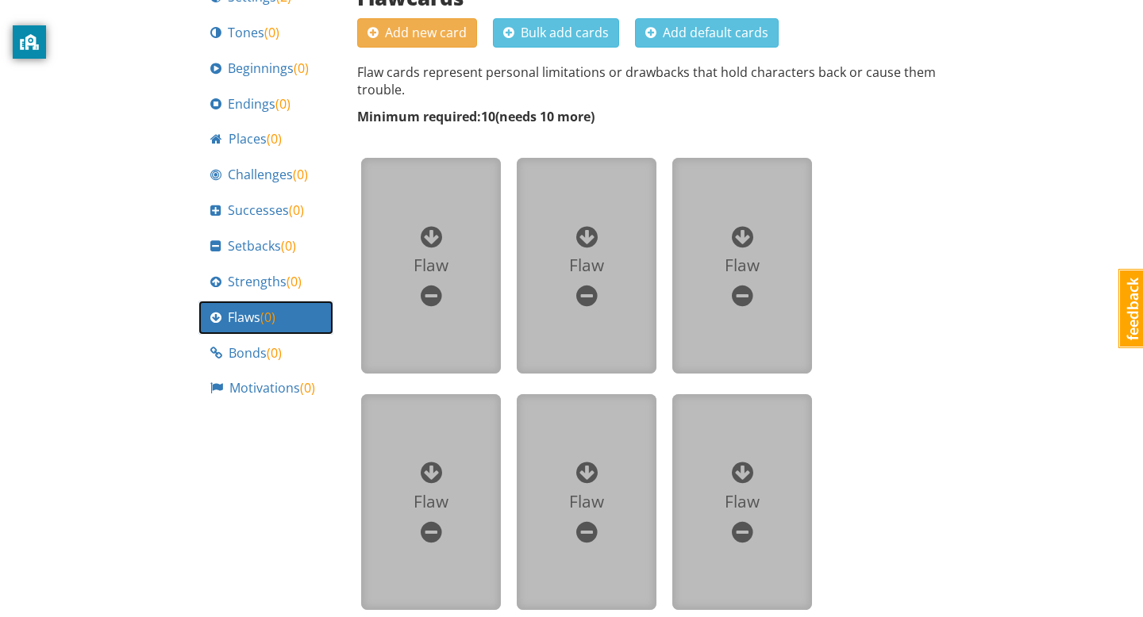
scroll to position [679, 0]
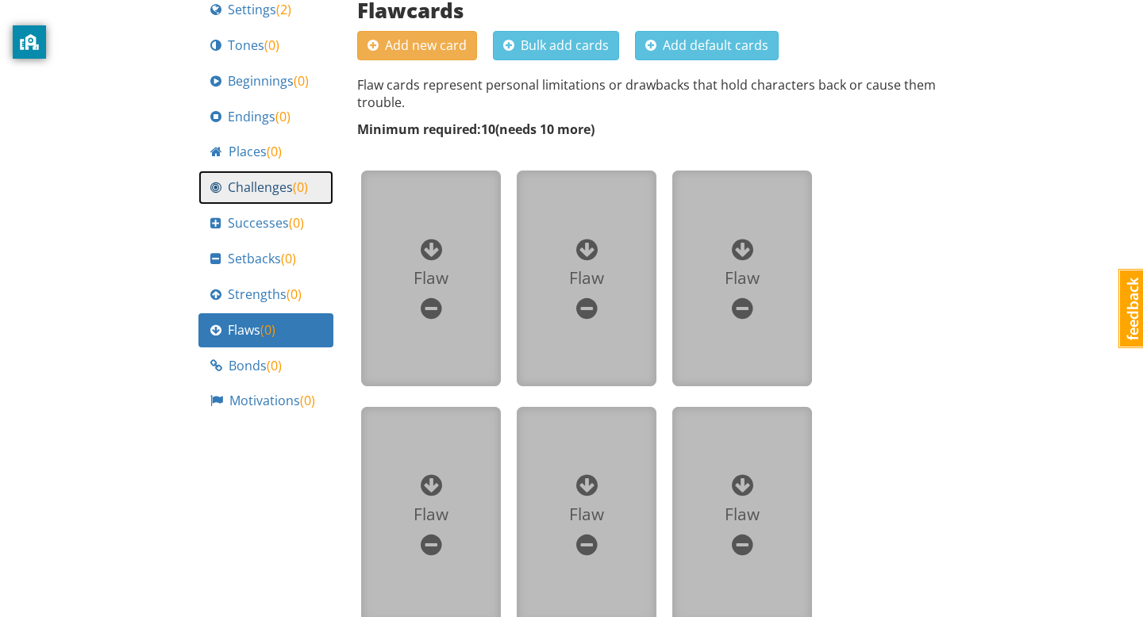
click at [269, 190] on span "Challenges ( 0 )" at bounding box center [268, 188] width 80 height 18
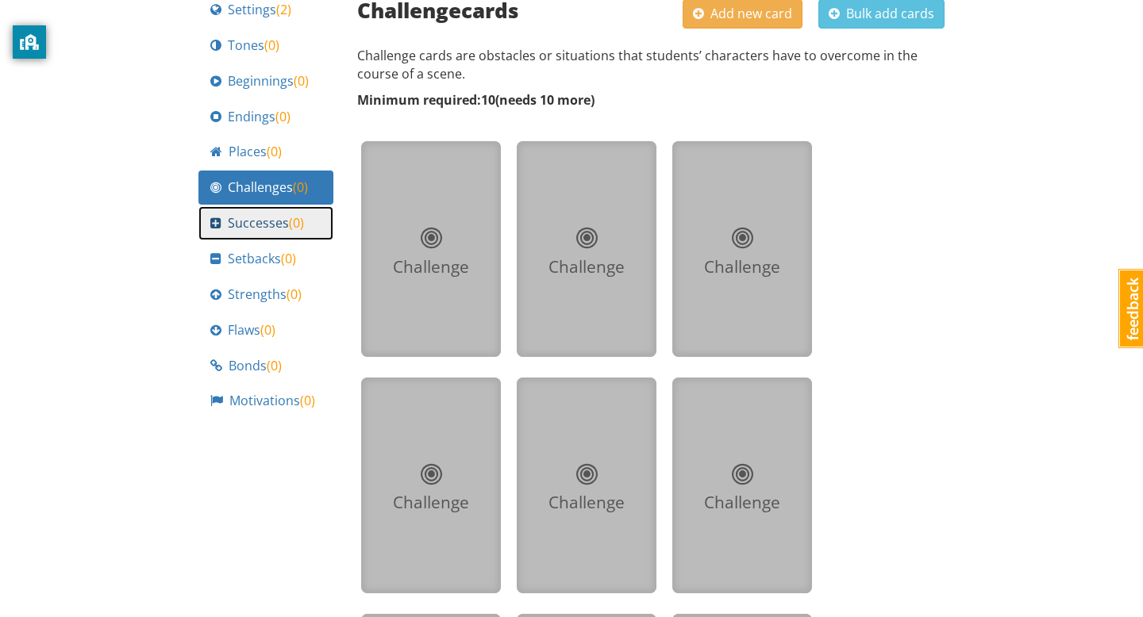
click at [269, 235] on link "Successes ( 0 )" at bounding box center [265, 223] width 135 height 34
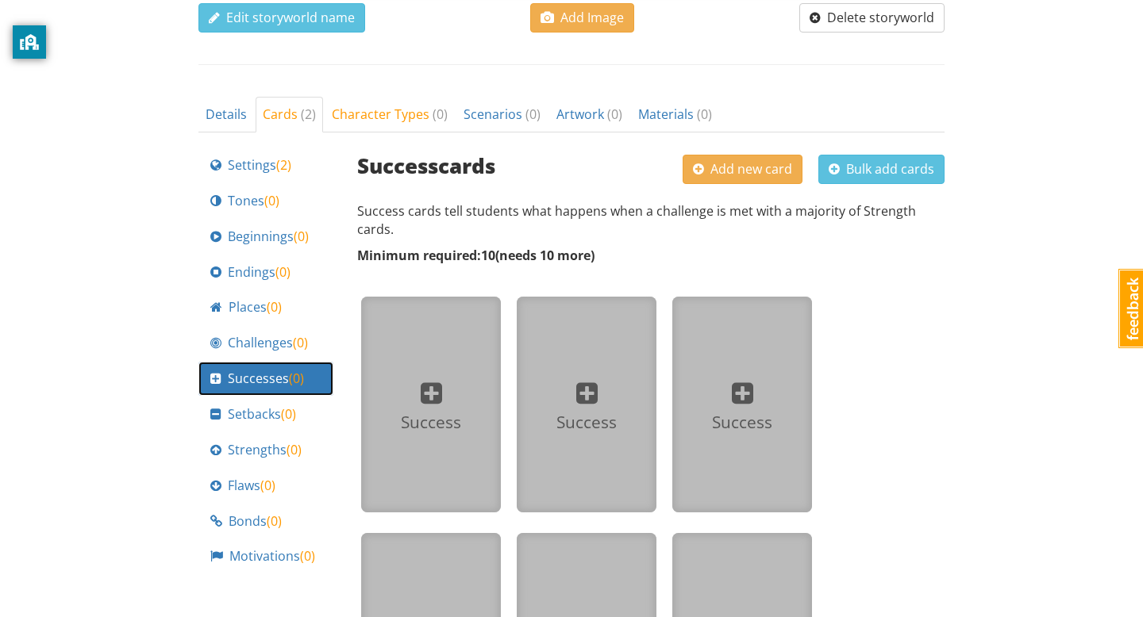
scroll to position [510, 0]
